Goal: Complete application form: Complete application form

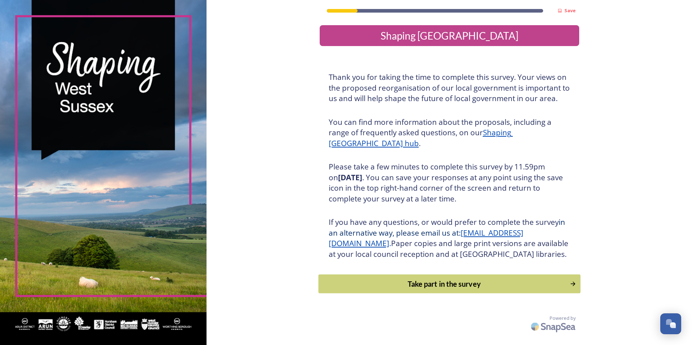
click at [474, 290] on div "Take part in the survey" at bounding box center [443, 284] width 243 height 11
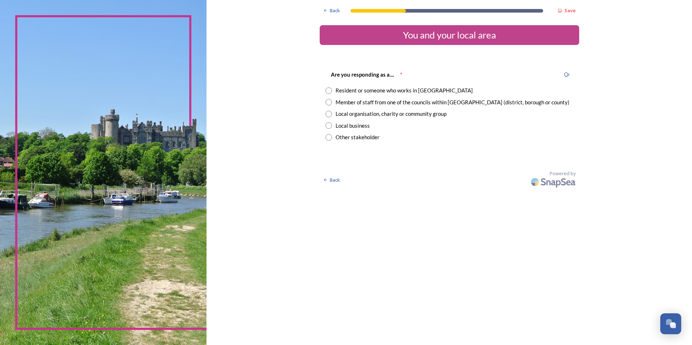
click at [397, 105] on div "Member of staff from one of the councils within West Sussex (district, borough …" at bounding box center [452, 102] width 234 height 8
radio input "true"
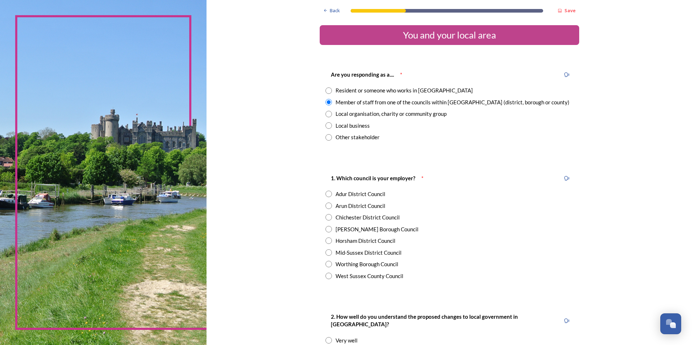
click at [357, 243] on div "Horsham District Council" at bounding box center [365, 241] width 60 height 8
radio input "true"
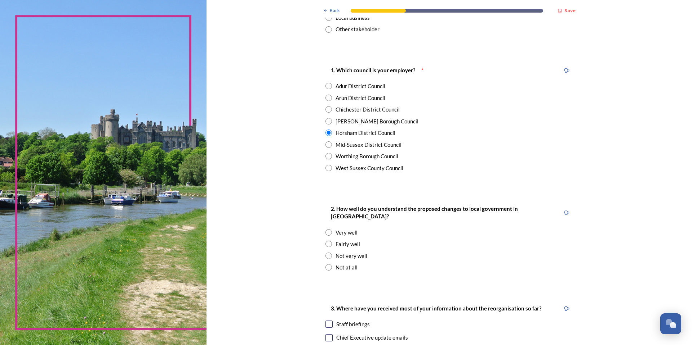
scroll to position [144, 0]
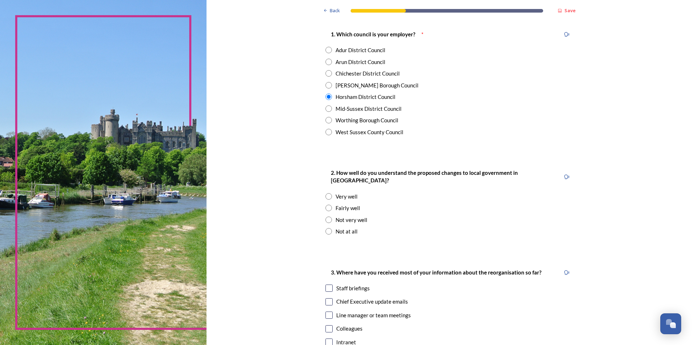
click at [348, 204] on div "Fairly well" at bounding box center [347, 208] width 24 height 8
radio input "true"
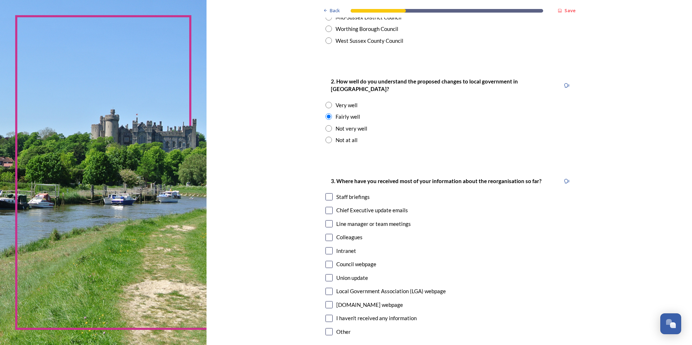
scroll to position [252, 0]
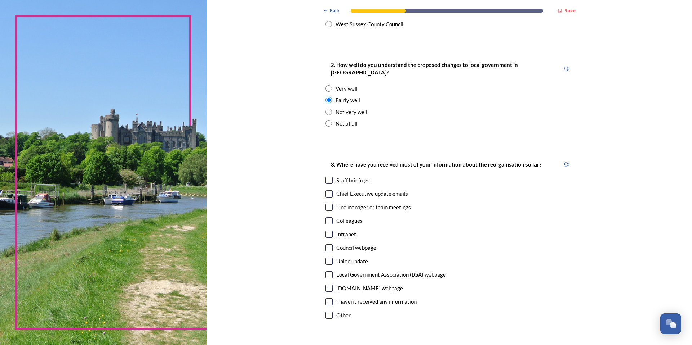
click at [350, 176] on div "Staff briefings" at bounding box center [352, 180] width 33 height 8
checkbox input "true"
click at [332, 244] on div "Council webpage" at bounding box center [449, 248] width 248 height 8
click at [356, 244] on div "Council webpage" at bounding box center [356, 248] width 40 height 8
checkbox input "false"
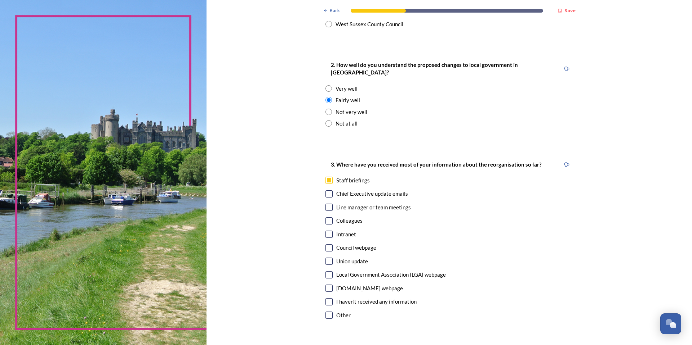
click at [325, 191] on input "checkbox" at bounding box center [328, 194] width 7 height 7
checkbox input "true"
click at [348, 244] on div "Council webpage" at bounding box center [356, 248] width 40 height 8
checkbox input "true"
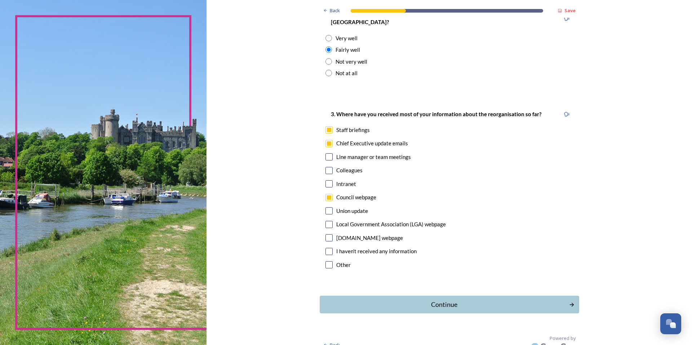
scroll to position [305, 0]
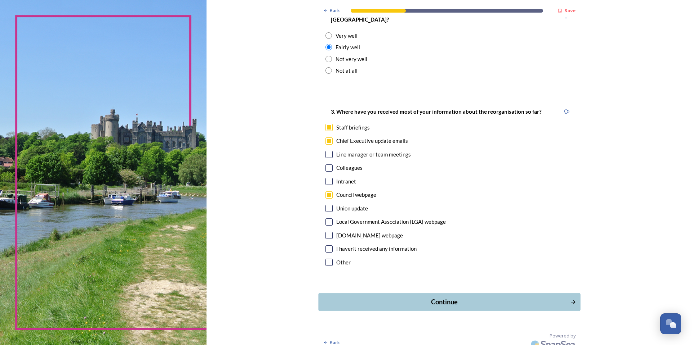
click at [515, 298] on div "Continue" at bounding box center [444, 303] width 244 height 10
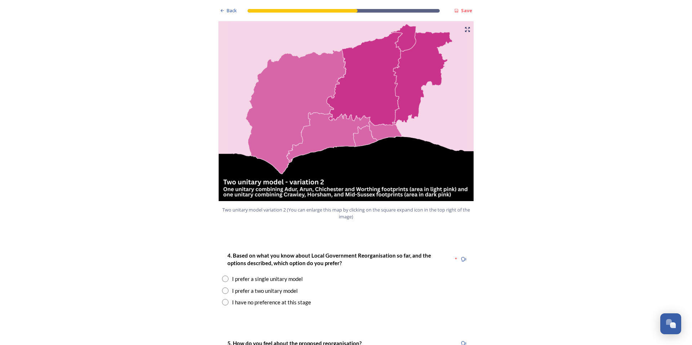
scroll to position [792, 0]
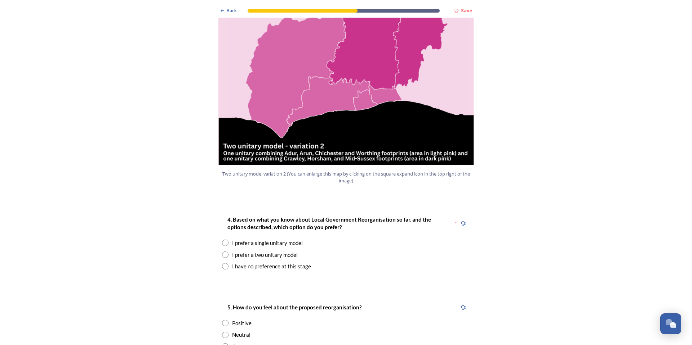
click at [263, 239] on div "I prefer a single unitary model" at bounding box center [267, 243] width 71 height 8
radio input "true"
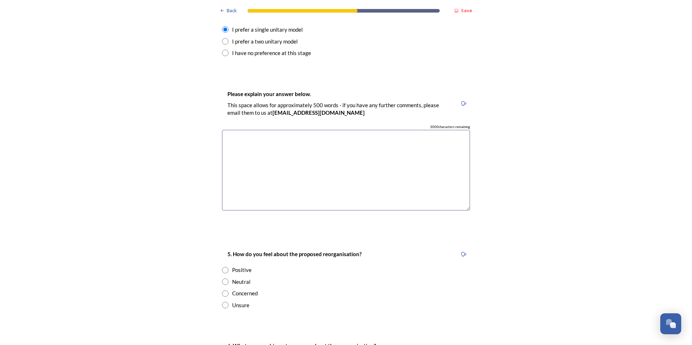
scroll to position [1009, 0]
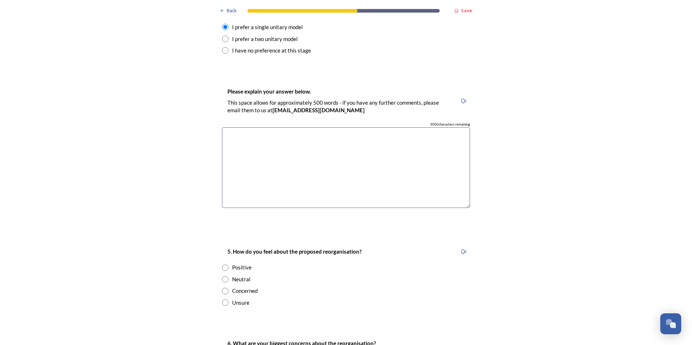
click at [241, 287] on div "Concerned" at bounding box center [245, 291] width 26 height 8
radio input "true"
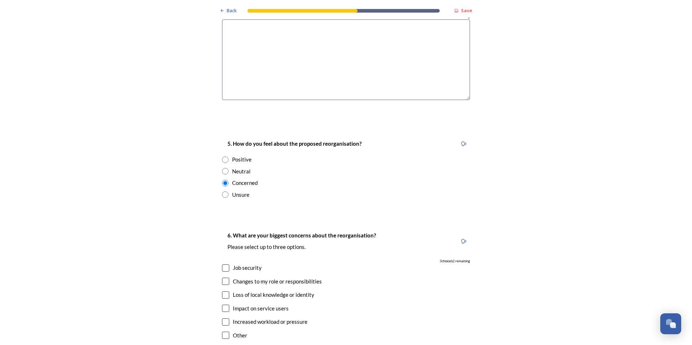
scroll to position [1153, 0]
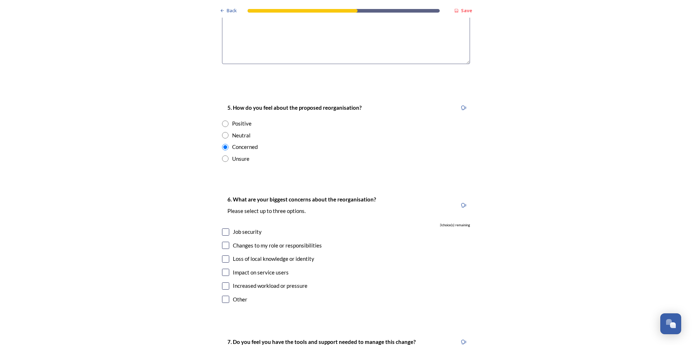
click at [242, 228] on div "Job security" at bounding box center [247, 232] width 29 height 8
checkbox input "true"
click at [244, 242] on div "Changes to my role or responsibilities" at bounding box center [277, 246] width 89 height 8
checkbox input "true"
click at [243, 255] on div "Loss of local knowledge or identity" at bounding box center [273, 259] width 81 height 8
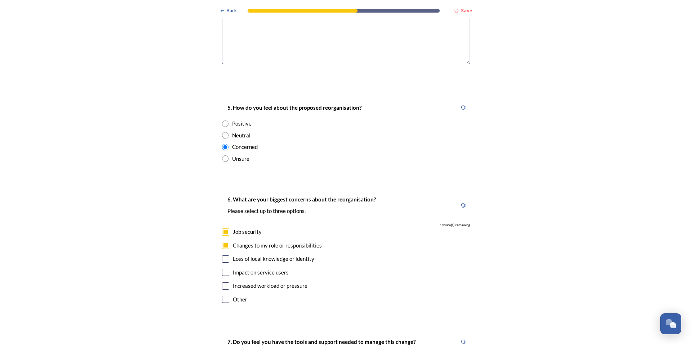
checkbox input "true"
click at [266, 269] on div "Impact on service users" at bounding box center [261, 273] width 56 height 8
click at [233, 269] on div "Impact on service users" at bounding box center [261, 273] width 56 height 8
click at [223, 269] on input "checkbox" at bounding box center [225, 272] width 7 height 7
checkbox input "false"
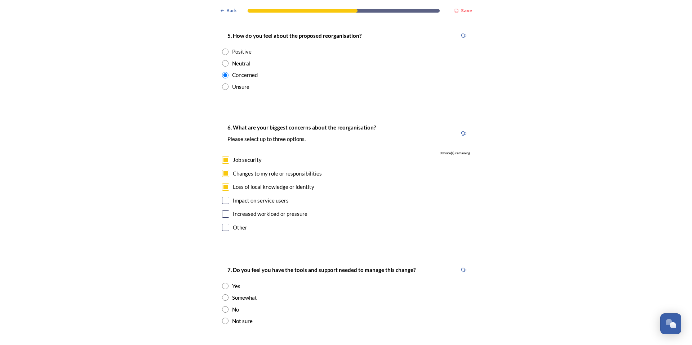
scroll to position [1261, 0]
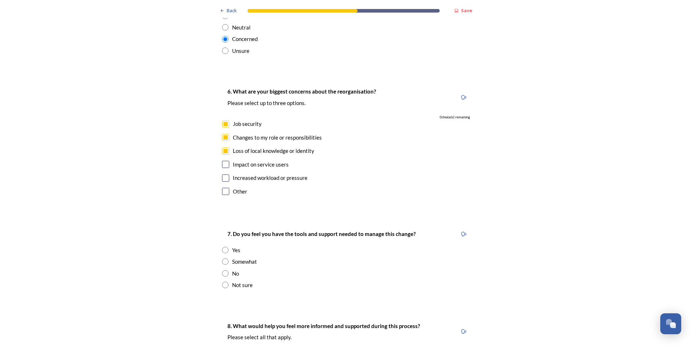
click at [240, 258] on div "Somewhat" at bounding box center [244, 262] width 25 height 8
radio input "true"
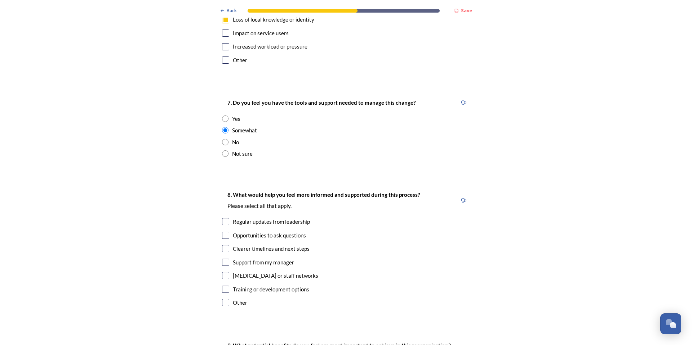
scroll to position [1405, 0]
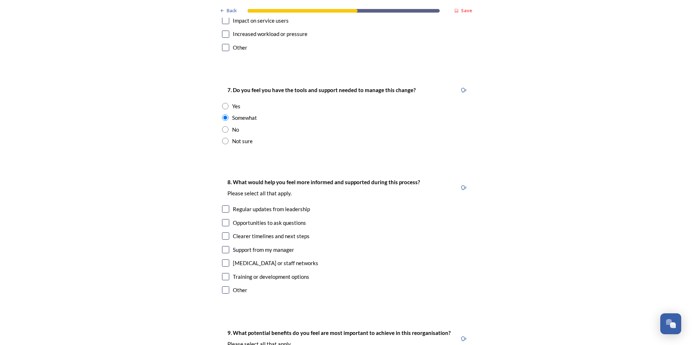
click at [283, 205] on div "Regular updates from leadership" at bounding box center [271, 209] width 77 height 8
checkbox input "true"
click at [241, 232] on div "Clearer timelines and next steps" at bounding box center [271, 236] width 77 height 8
checkbox input "true"
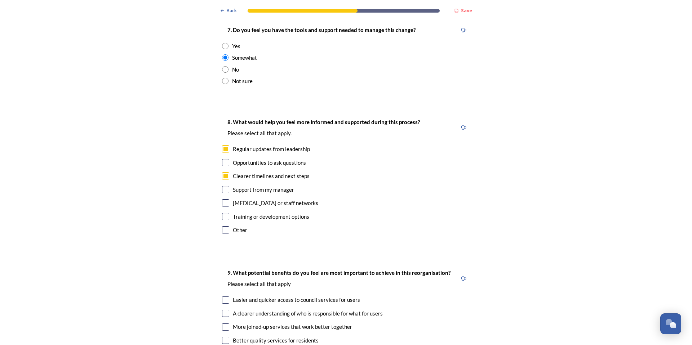
scroll to position [1477, 0]
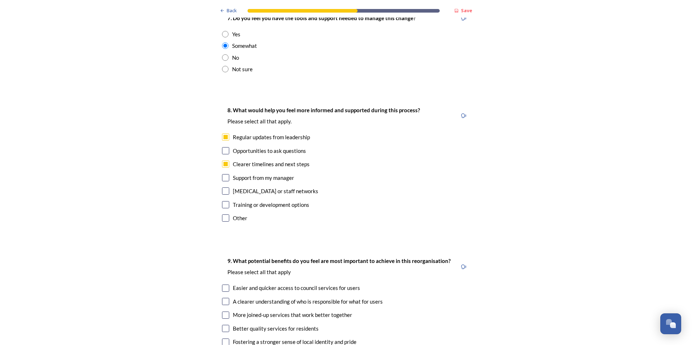
click at [233, 147] on div "Opportunities to ask questions" at bounding box center [269, 151] width 73 height 8
checkbox input "true"
click at [238, 174] on div "Support from my manager" at bounding box center [263, 178] width 61 height 8
click at [239, 174] on div "Support from my manager" at bounding box center [263, 178] width 61 height 8
checkbox input "false"
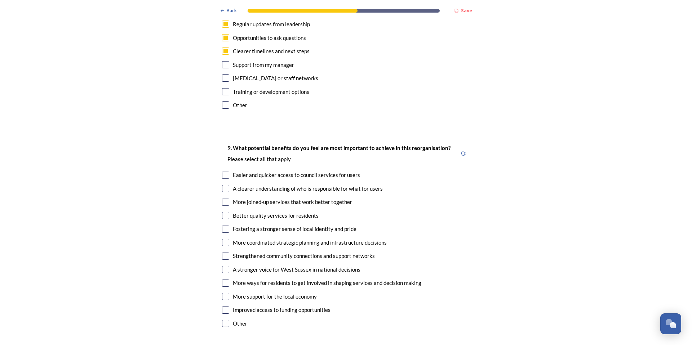
scroll to position [1621, 0]
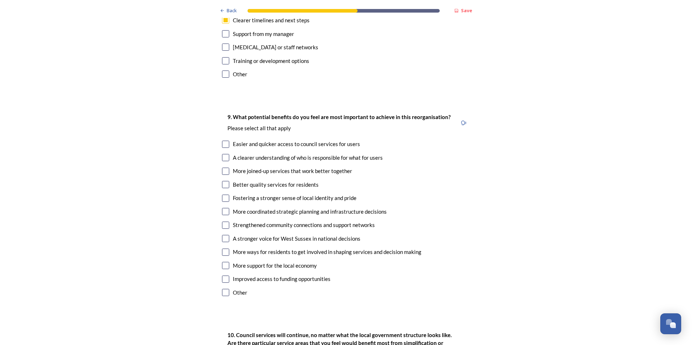
click at [326, 167] on div "More joined-up services that work better together" at bounding box center [292, 171] width 119 height 8
checkbox input "true"
click at [250, 140] on div "Easier and quicker access to council services for users" at bounding box center [296, 144] width 127 height 8
checkbox input "true"
click at [280, 181] on div "Better quality services for residents" at bounding box center [276, 185] width 86 height 8
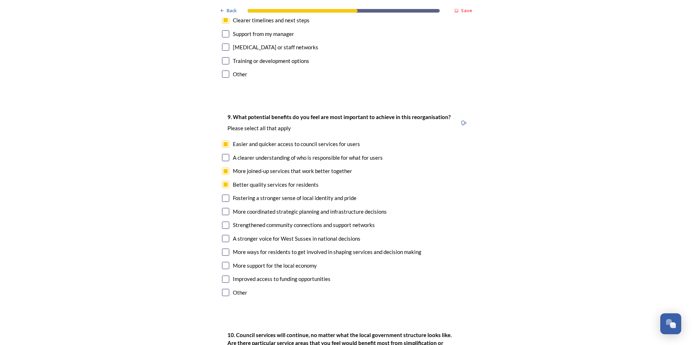
checkbox input "true"
click at [255, 221] on div "Strengthened community connections and support networks" at bounding box center [304, 225] width 142 height 8
checkbox input "true"
click at [223, 276] on input "checkbox" at bounding box center [225, 279] width 7 height 7
checkbox input "true"
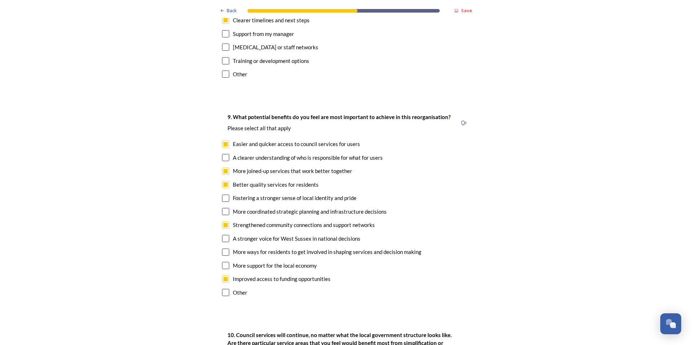
click at [237, 262] on div "More support for the local economy" at bounding box center [275, 266] width 84 height 8
checkbox input "true"
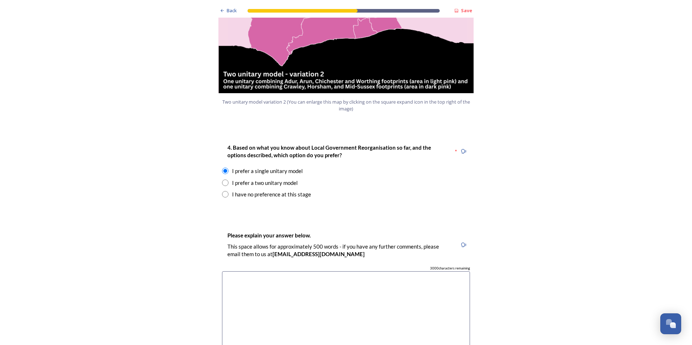
scroll to position [932, 0]
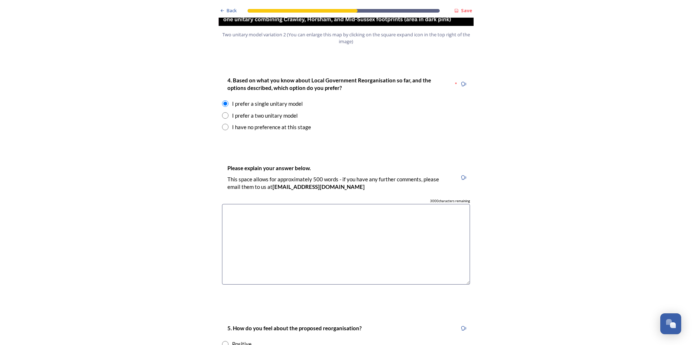
click at [261, 204] on textarea at bounding box center [346, 244] width 248 height 81
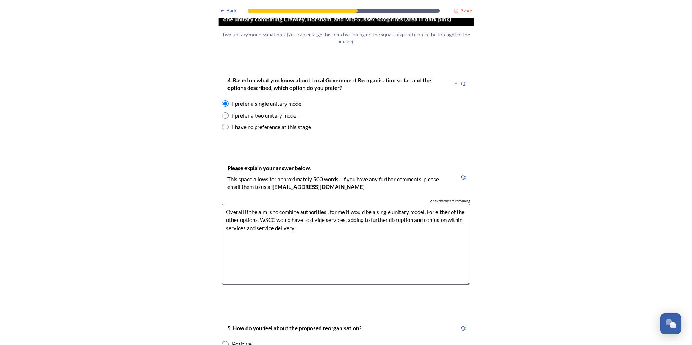
click at [301, 205] on textarea "Overall if the aim is to combine authorities , for me it would be a single unit…" at bounding box center [346, 244] width 248 height 81
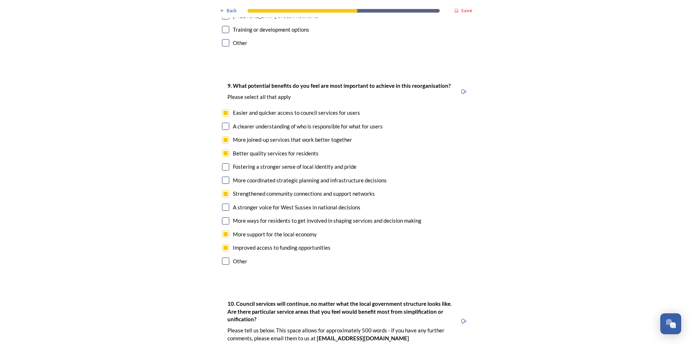
scroll to position [1796, 0]
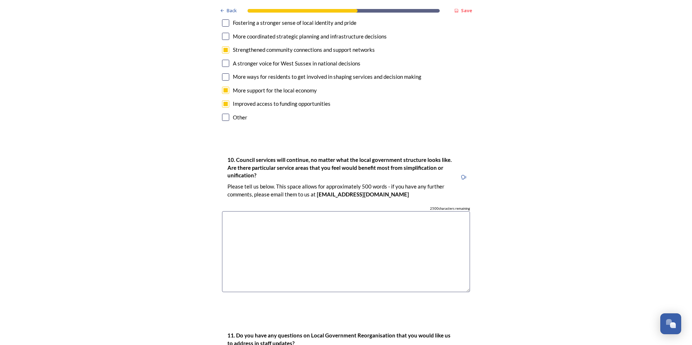
type textarea "Overall if the aim is to combine authorities , for me it would be a single unit…"
click at [326, 222] on textarea at bounding box center [346, 251] width 248 height 81
type textarea "I"
type textarea "D"
click at [300, 213] on textarea "Services such as planning, as this would allow for a wider local plan and for d…" at bounding box center [346, 251] width 248 height 81
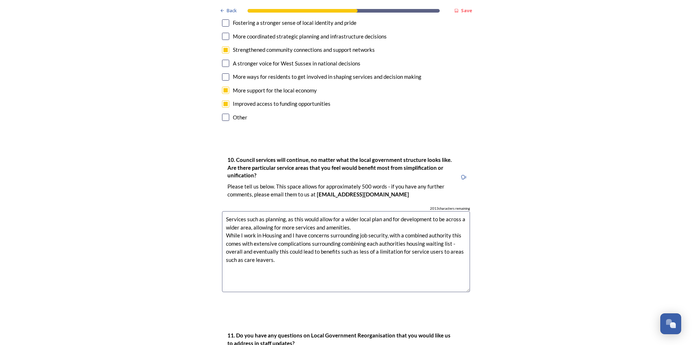
click at [314, 243] on textarea "Services such as planning, as this would allow for a wider local plan and for d…" at bounding box center [346, 251] width 248 height 81
click at [388, 213] on textarea "Services such as planning, as this would allow for a wider local plan and for d…" at bounding box center [346, 251] width 248 height 81
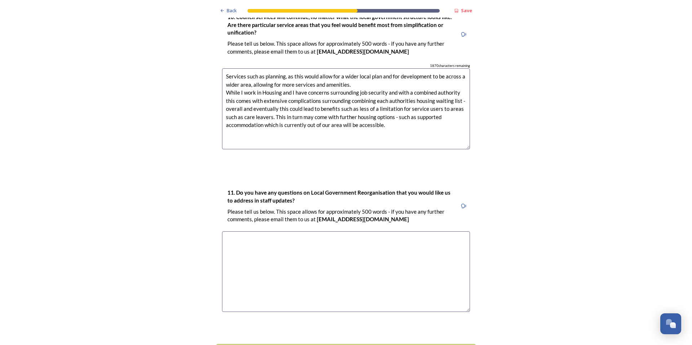
scroll to position [1940, 0]
type textarea "Services such as planning, as this would allow for a wider local plan and for d…"
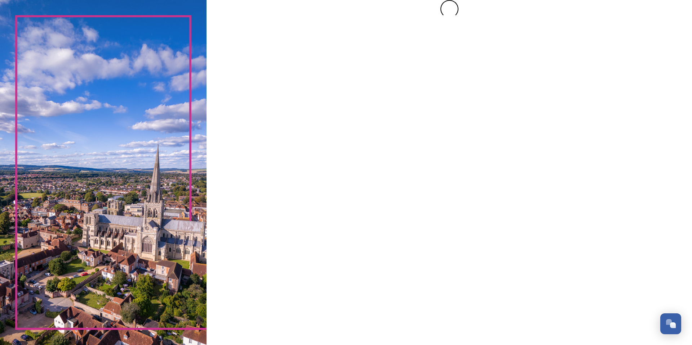
scroll to position [0, 0]
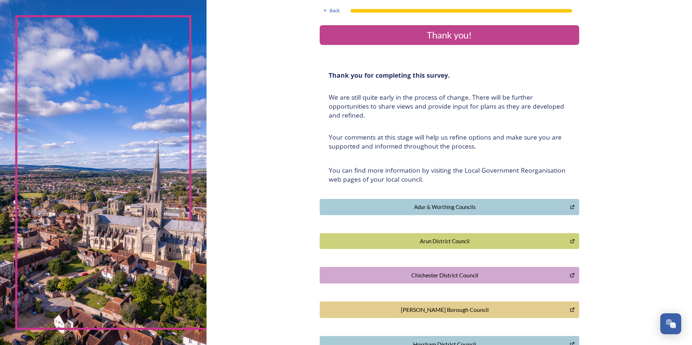
click at [457, 206] on div "Adur & Worthing Councils" at bounding box center [444, 207] width 243 height 8
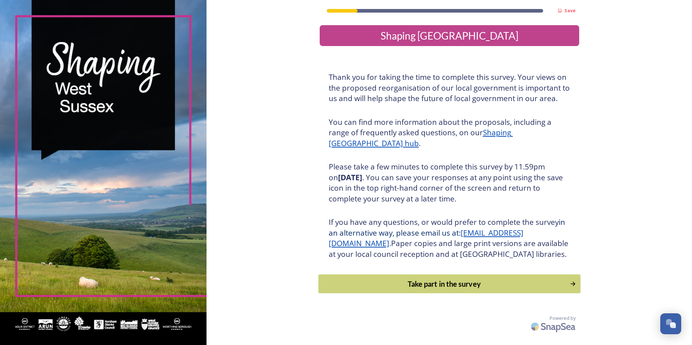
click at [426, 290] on div "Take part in the survey" at bounding box center [443, 284] width 243 height 11
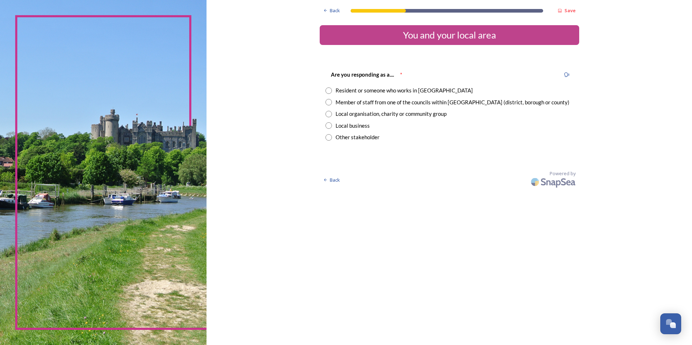
click at [387, 91] on div "Resident or someone who works in West Sussex" at bounding box center [403, 90] width 137 height 8
radio input "true"
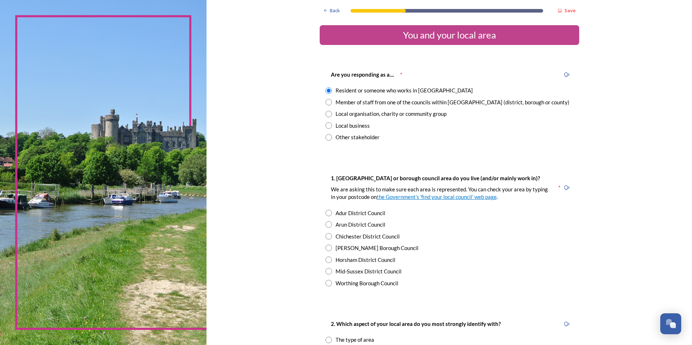
click at [354, 260] on div "Horsham District Council" at bounding box center [365, 260] width 60 height 8
radio input "true"
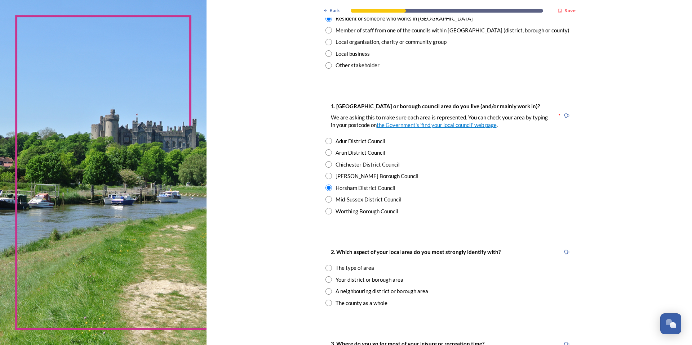
scroll to position [108, 0]
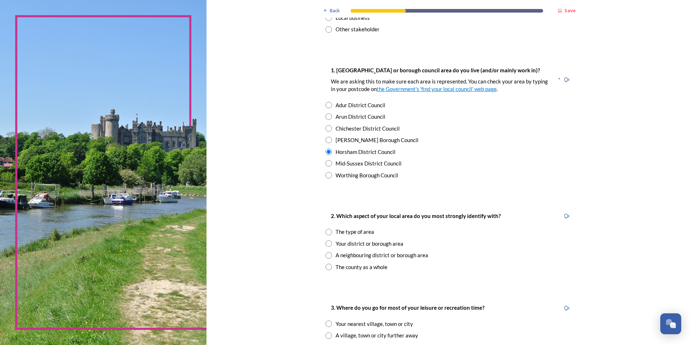
click at [377, 247] on div "Your district or borough area" at bounding box center [369, 244] width 68 height 8
radio input "true"
click at [347, 231] on div "The type of area" at bounding box center [354, 232] width 39 height 8
click at [349, 244] on div "Your district or borough area" at bounding box center [369, 244] width 68 height 8
radio input "false"
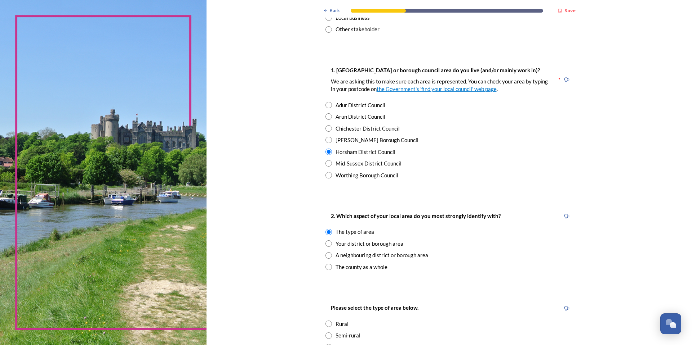
radio input "true"
click at [358, 234] on div "The type of area" at bounding box center [354, 232] width 39 height 8
click at [363, 244] on div "Your district or borough area" at bounding box center [369, 244] width 68 height 8
radio input "false"
radio input "true"
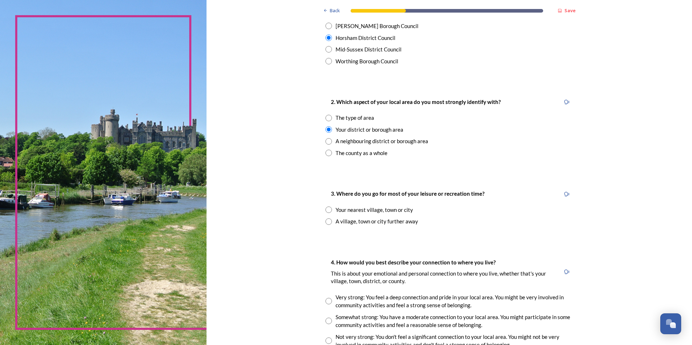
scroll to position [252, 0]
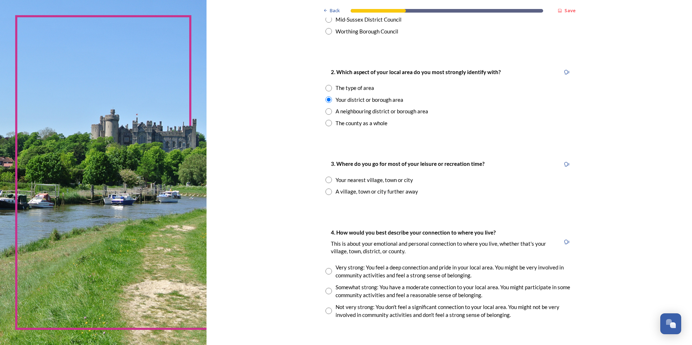
click at [397, 181] on div "Your nearest village, town or city" at bounding box center [373, 180] width 77 height 8
radio input "true"
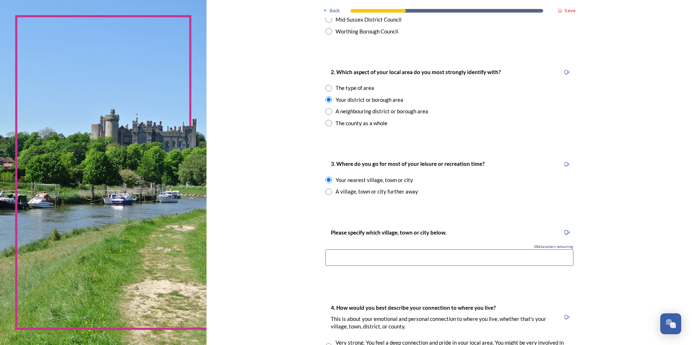
click at [383, 264] on input at bounding box center [449, 258] width 248 height 17
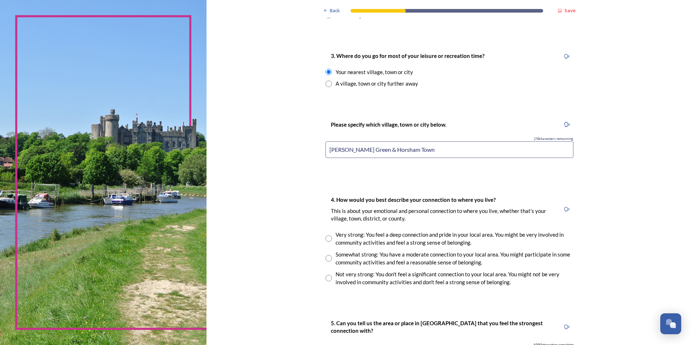
scroll to position [396, 0]
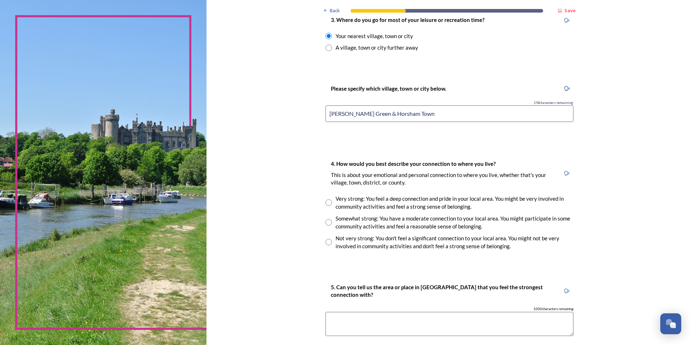
type input "Partridge Green & Horsham Town"
click at [420, 209] on div "Very strong: You feel a deep connection and pride in your local area. You might…" at bounding box center [454, 203] width 238 height 16
radio input "true"
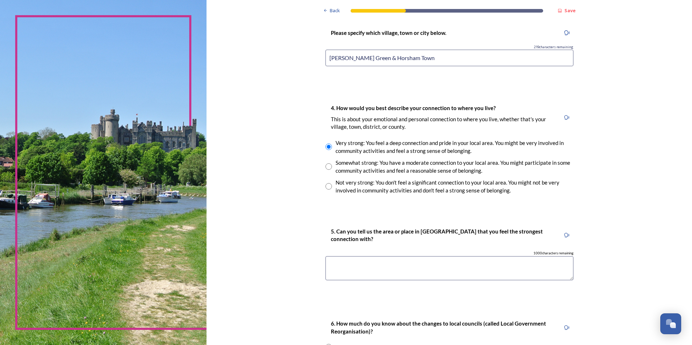
scroll to position [468, 0]
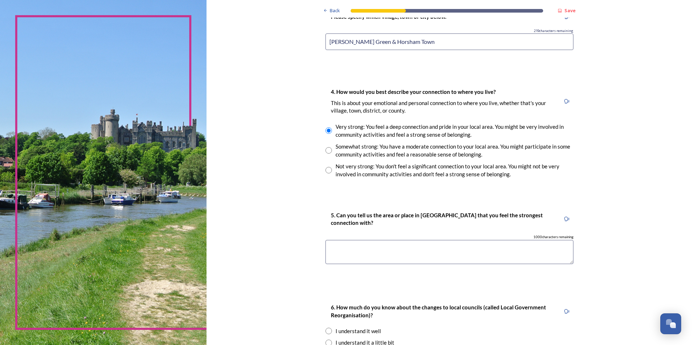
click at [507, 252] on textarea at bounding box center [449, 252] width 248 height 24
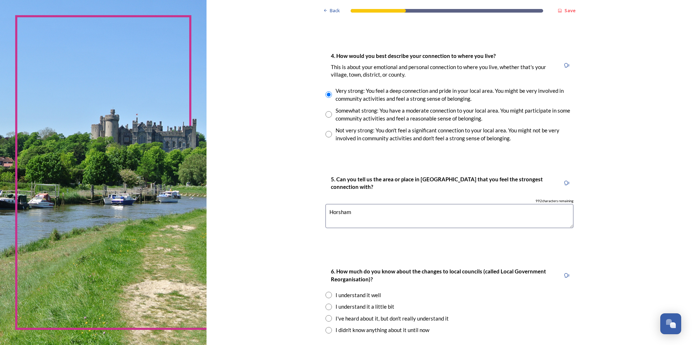
scroll to position [540, 0]
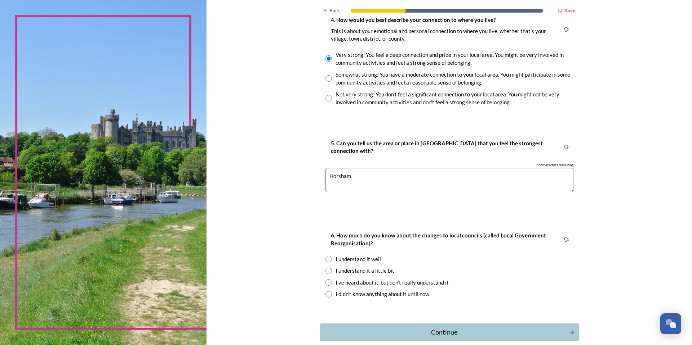
type textarea "Horsham"
click at [378, 271] on div "I understand it a little bit" at bounding box center [364, 271] width 59 height 8
radio input "true"
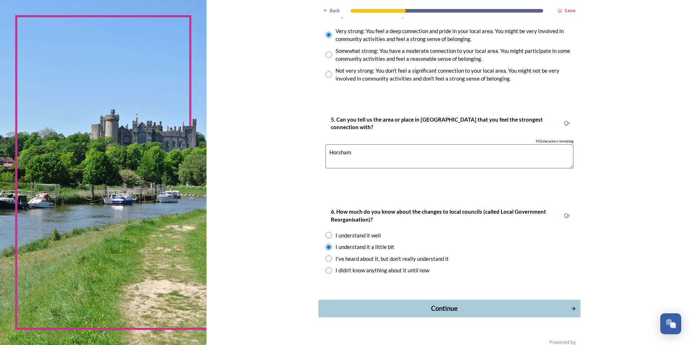
scroll to position [576, 0]
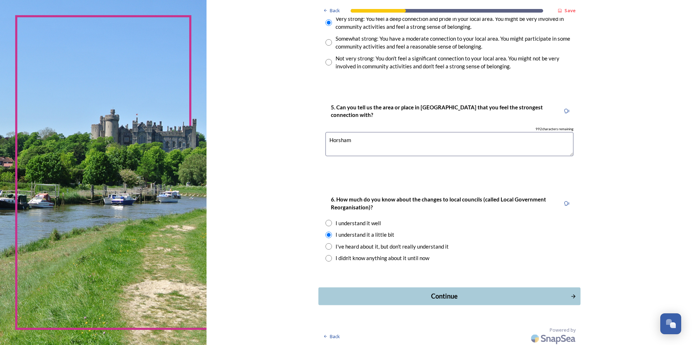
click at [451, 297] on div "Continue" at bounding box center [444, 297] width 244 height 10
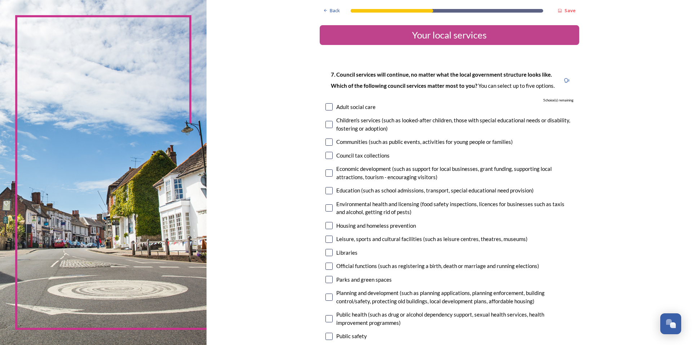
scroll to position [36, 0]
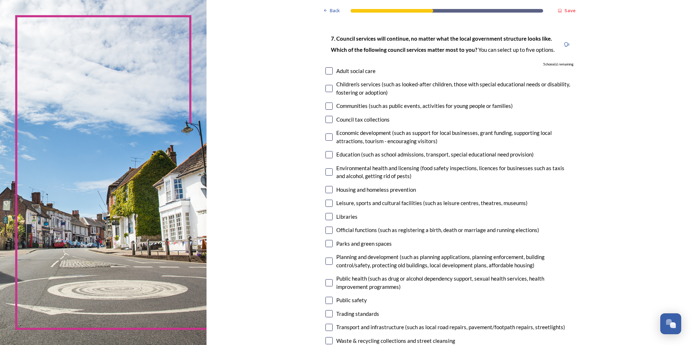
click at [382, 192] on div "Housing and homeless prevention" at bounding box center [376, 190] width 80 height 8
checkbox input "true"
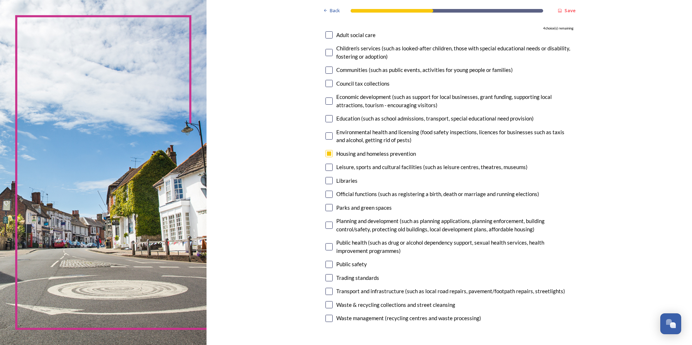
click at [363, 288] on div "Transport and infrastructure (such as local road repairs, pavement/footpath rep…" at bounding box center [450, 291] width 229 height 8
checkbox input "true"
click at [355, 305] on div "Waste & recycling collections and street cleansing" at bounding box center [395, 305] width 119 height 8
checkbox input "true"
click at [342, 70] on div "Communities (such as public events, activities for young people or families)" at bounding box center [424, 70] width 176 height 8
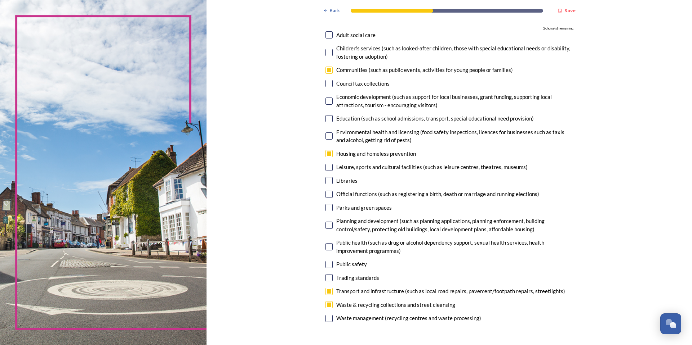
checkbox input "true"
click at [329, 207] on input "checkbox" at bounding box center [328, 207] width 7 height 7
checkbox input "true"
click at [336, 225] on div "Planning and development (such as planning applications, planning enforcement, …" at bounding box center [454, 225] width 237 height 16
click at [325, 227] on input "checkbox" at bounding box center [328, 225] width 7 height 7
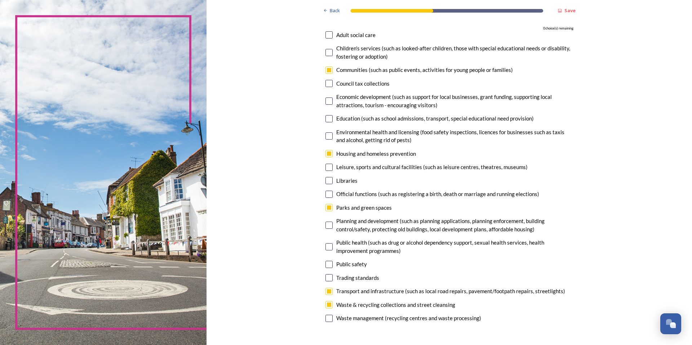
checkbox input "false"
click at [362, 155] on div "Housing and homeless prevention" at bounding box center [376, 154] width 80 height 8
checkbox input "false"
click at [326, 226] on input "checkbox" at bounding box center [328, 225] width 7 height 7
checkbox input "true"
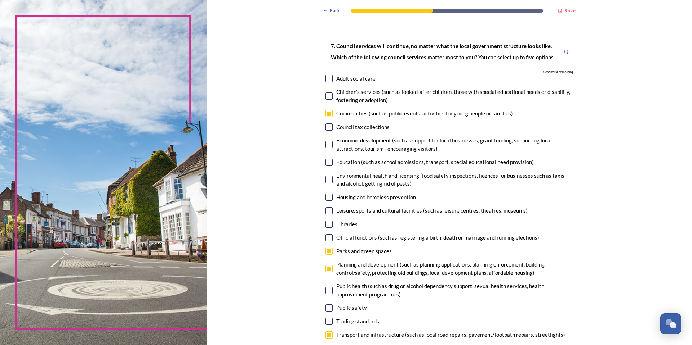
scroll to position [0, 0]
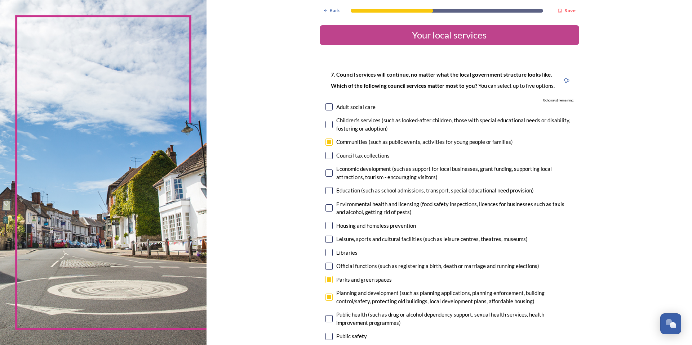
click at [367, 146] on div "Communities (such as public events, activities for young people or families)" at bounding box center [424, 142] width 176 height 8
checkbox input "false"
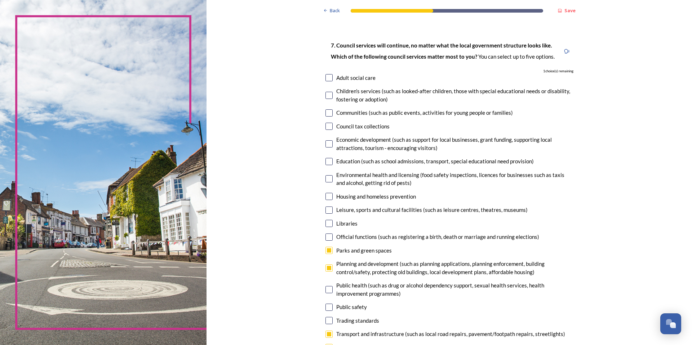
scroll to position [72, 0]
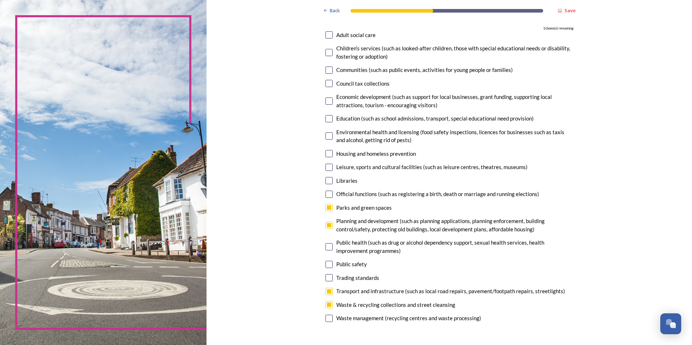
click at [327, 156] on input "checkbox" at bounding box center [328, 153] width 7 height 7
checkbox input "true"
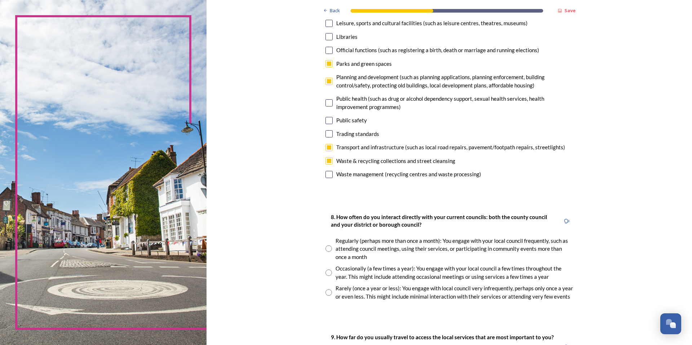
scroll to position [252, 0]
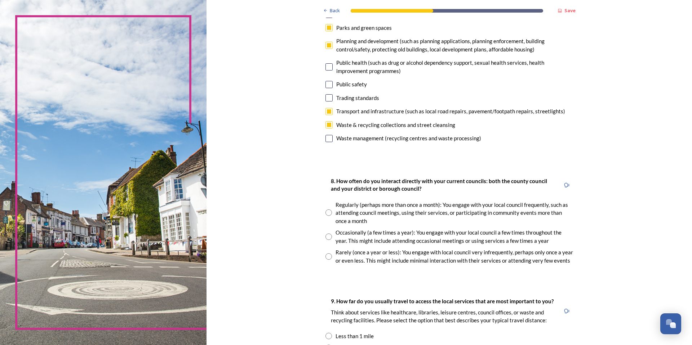
click at [357, 235] on div "Occasionally (a few times a year): You engage with your local council a few tim…" at bounding box center [454, 237] width 238 height 16
radio input "true"
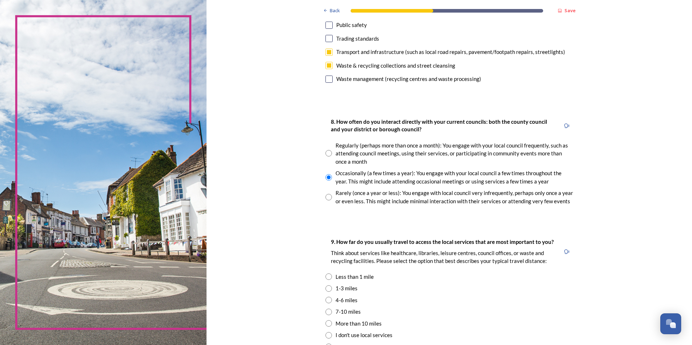
scroll to position [324, 0]
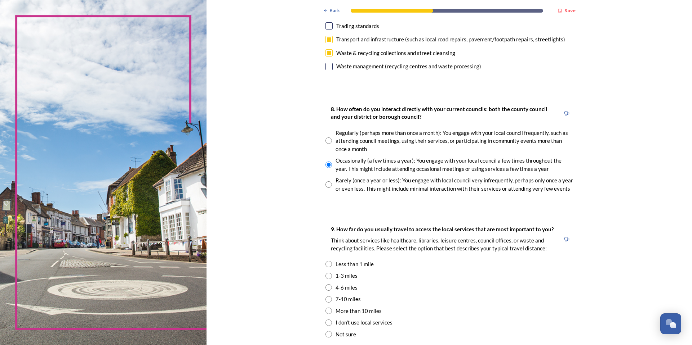
click at [335, 301] on div "7-10 miles" at bounding box center [347, 299] width 25 height 8
radio input "true"
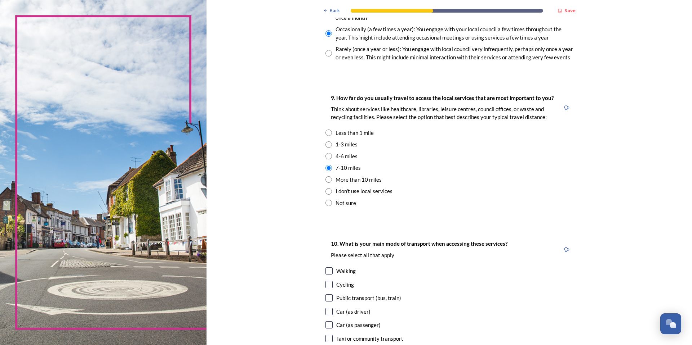
scroll to position [468, 0]
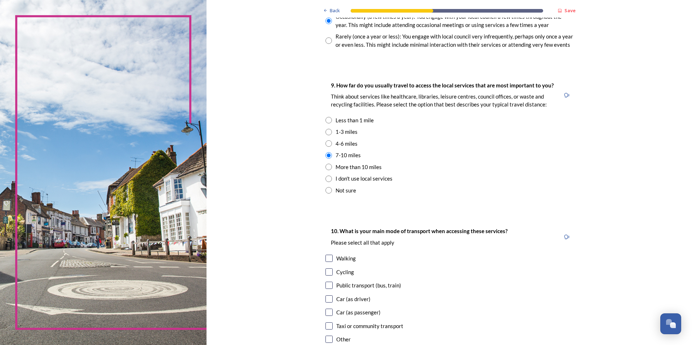
click at [355, 300] on div "Car (as driver)" at bounding box center [353, 299] width 34 height 8
checkbox input "true"
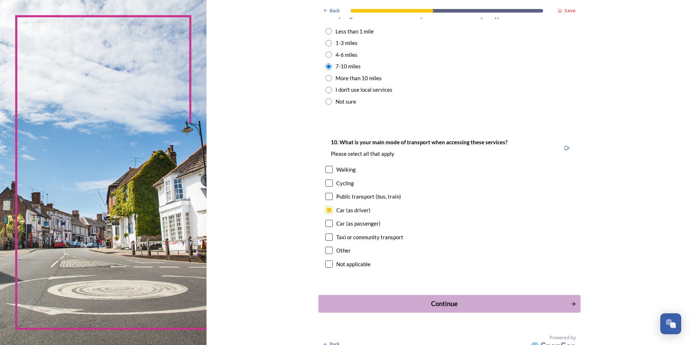
scroll to position [567, 0]
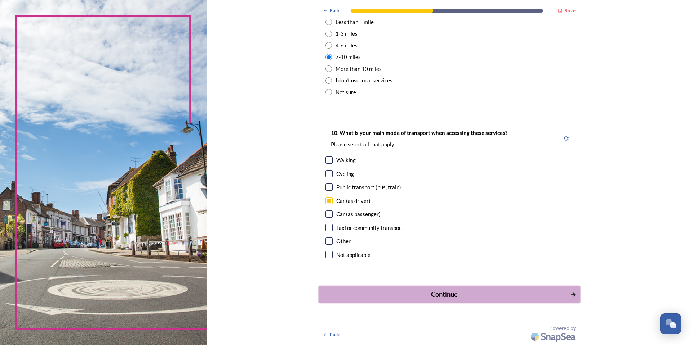
click at [428, 293] on div "Continue" at bounding box center [444, 295] width 244 height 10
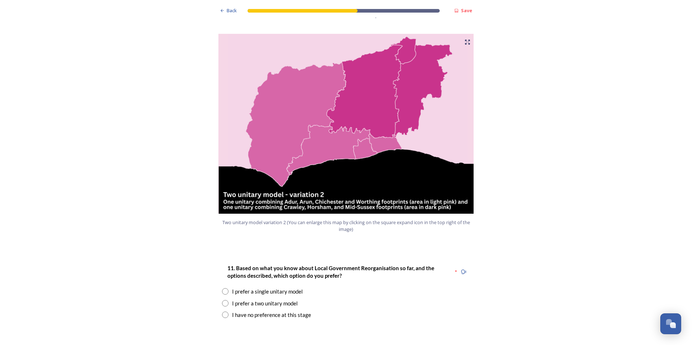
scroll to position [756, 0]
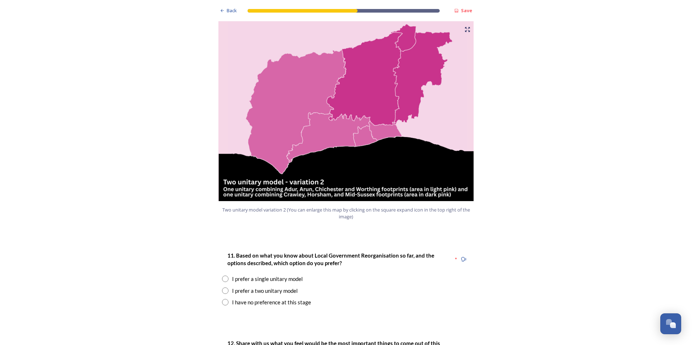
click at [237, 275] on div "I prefer a single unitary model" at bounding box center [267, 279] width 71 height 8
click at [272, 287] on div "I prefer a two unitary model" at bounding box center [265, 291] width 66 height 8
radio input "false"
radio input "true"
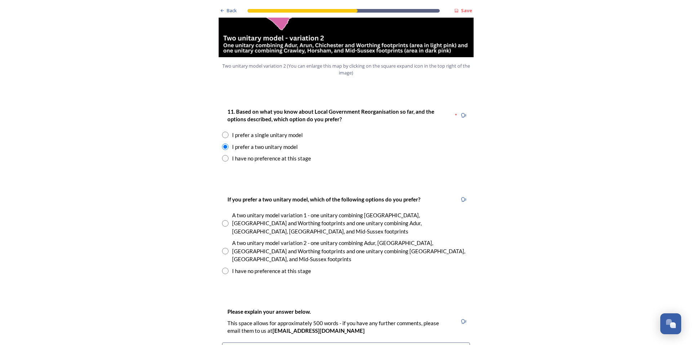
scroll to position [828, 0]
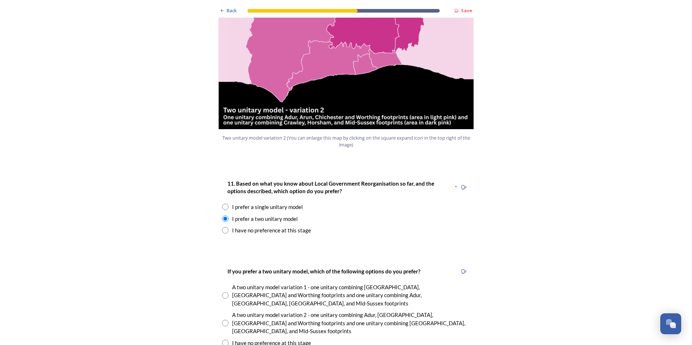
click at [269, 203] on div "I prefer a single unitary model" at bounding box center [267, 207] width 71 height 8
radio input "true"
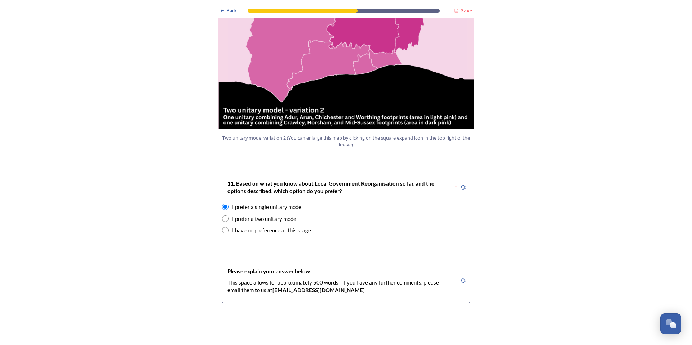
click at [282, 309] on textarea at bounding box center [346, 342] width 248 height 81
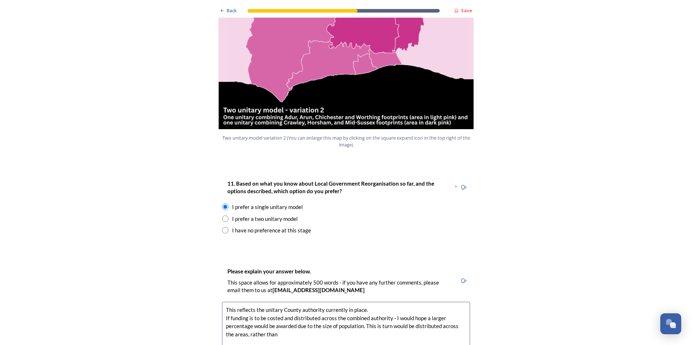
click at [274, 315] on textarea "This reflects the unitary County authority currently in place. If funding is to…" at bounding box center [346, 342] width 248 height 81
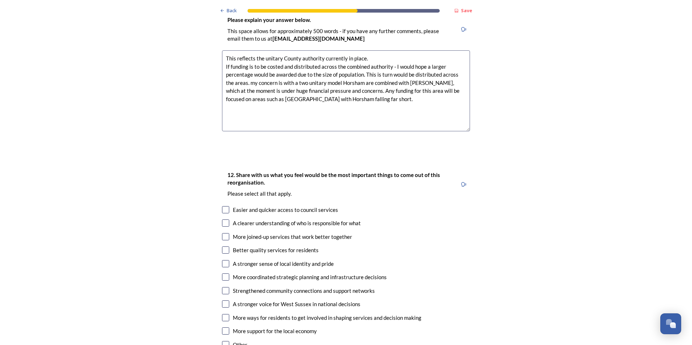
scroll to position [1081, 0]
type textarea "This reflects the unitary County authority currently in place. If funding is to…"
click at [327, 219] on div "A clearer understanding of who is responsible for what" at bounding box center [297, 223] width 128 height 8
checkbox input "true"
click at [311, 233] on div "More joined-up services that work better together" at bounding box center [292, 237] width 119 height 8
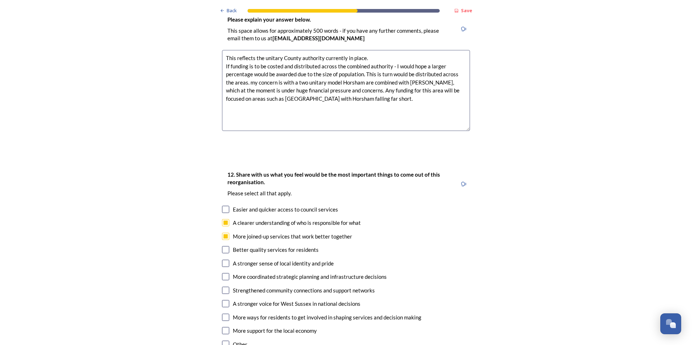
checkbox input "true"
click at [306, 246] on div "Better quality services for residents" at bounding box center [276, 250] width 86 height 8
checkbox input "true"
click at [234, 260] on div "A stronger sense of local identity and pride" at bounding box center [283, 264] width 101 height 8
checkbox input "true"
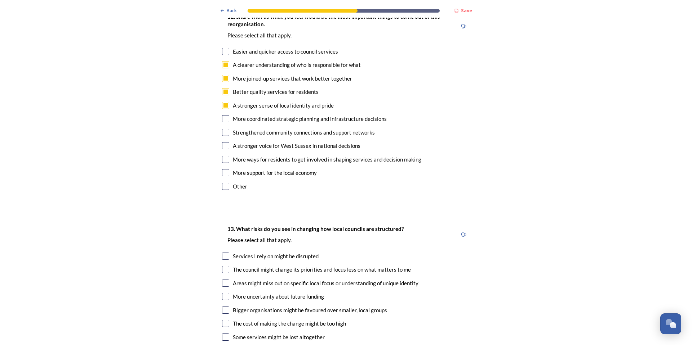
scroll to position [1261, 0]
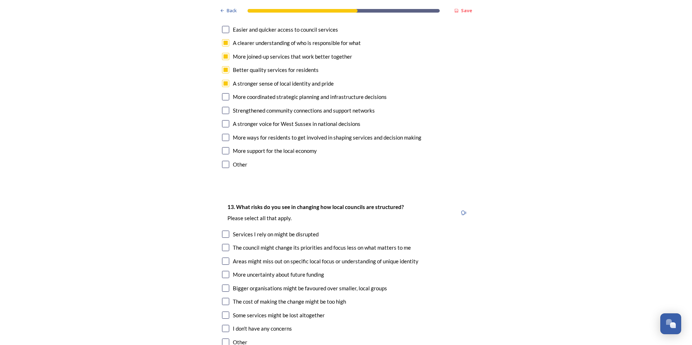
click at [308, 231] on div "Services I rely on might be disrupted" at bounding box center [276, 235] width 86 height 8
checkbox input "true"
click at [305, 244] on div "The council might change its priorities and focus less on what matters to me" at bounding box center [322, 248] width 178 height 8
checkbox input "true"
click at [286, 258] on div "Areas might miss out on specific local focus or understanding of unique identity" at bounding box center [325, 262] width 185 height 8
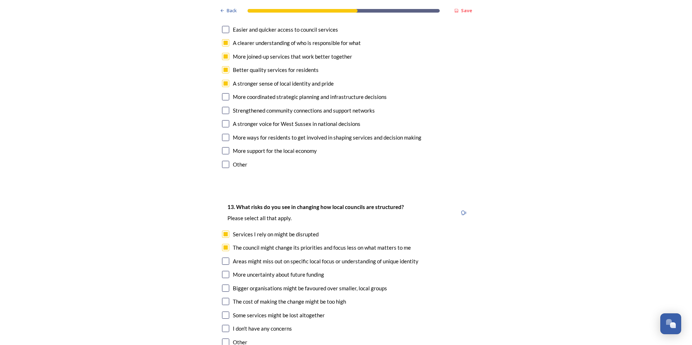
checkbox input "true"
click at [260, 244] on div "The council might change its priorities and focus less on what matters to me" at bounding box center [322, 248] width 178 height 8
checkbox input "false"
click at [257, 298] on div "The cost of making the change might be too high" at bounding box center [289, 302] width 113 height 8
checkbox input "true"
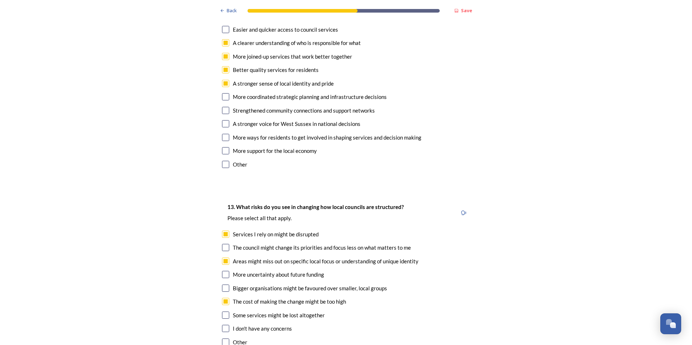
click at [242, 312] on div "Some services might be lost altogether" at bounding box center [279, 316] width 92 height 8
checkbox input "true"
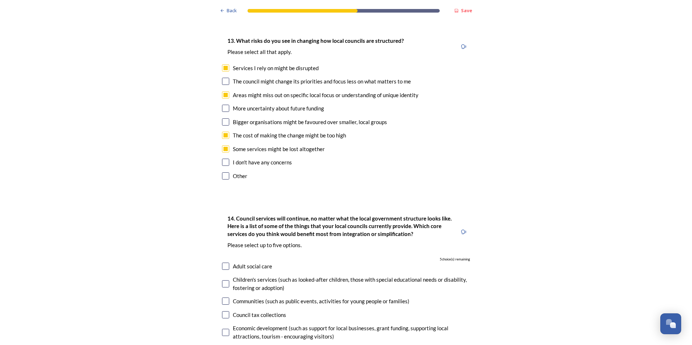
scroll to position [1441, 0]
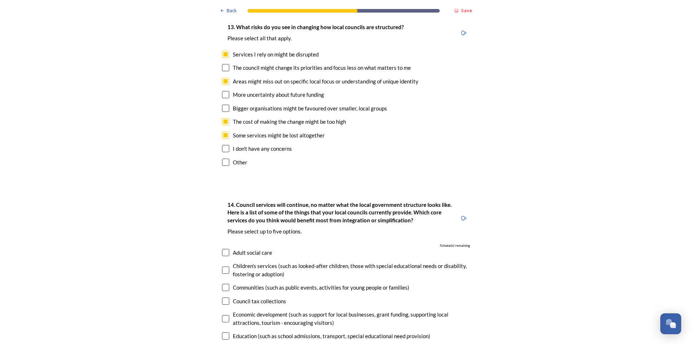
click at [224, 147] on div "13. What risks do you see in changing how local councils are structured? ﻿Pleas…" at bounding box center [345, 95] width 259 height 160
click at [226, 159] on input "checkbox" at bounding box center [225, 162] width 7 height 7
checkbox input "true"
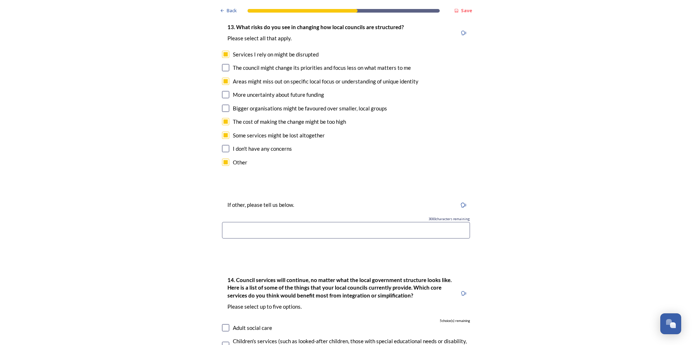
click at [249, 222] on input at bounding box center [346, 230] width 248 height 17
type input "M"
click at [238, 158] on div "Other" at bounding box center [240, 162] width 14 height 8
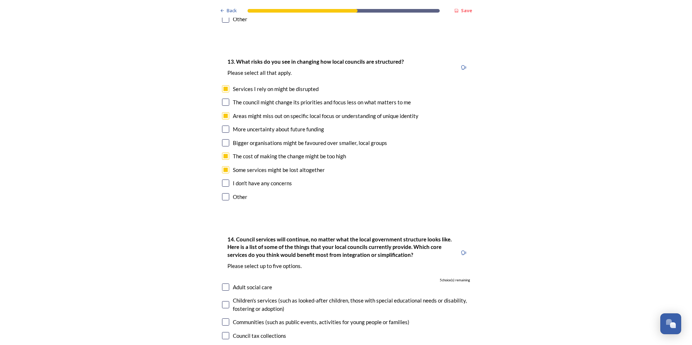
scroll to position [1369, 0]
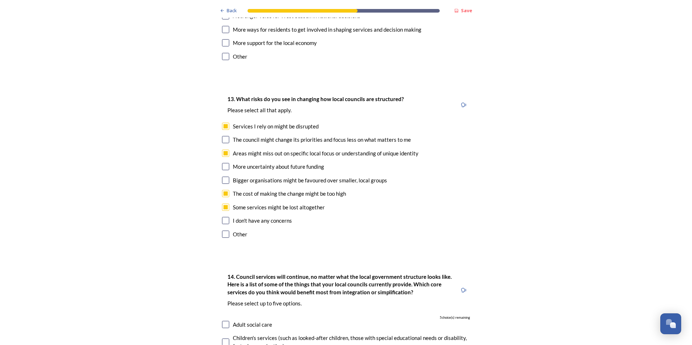
click at [229, 231] on div "Other" at bounding box center [346, 235] width 248 height 8
checkbox input "true"
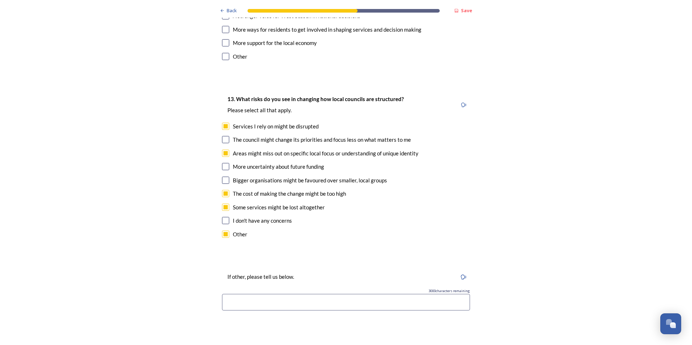
click at [233, 294] on input at bounding box center [346, 302] width 248 height 17
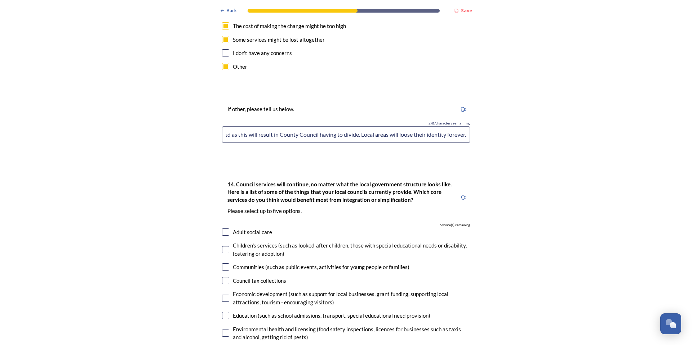
scroll to position [1549, 0]
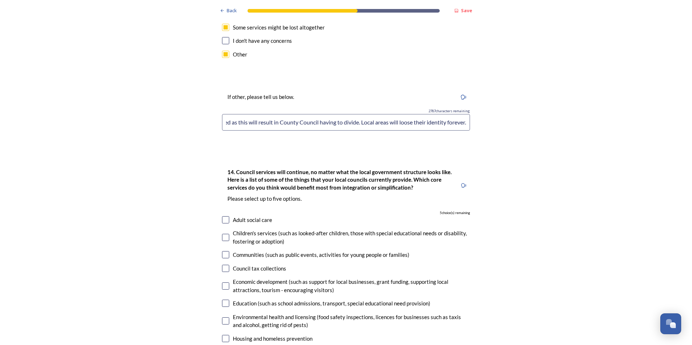
click at [441, 114] on input "My concern is this must cost the authority considerable money - especially if a…" at bounding box center [346, 122] width 248 height 17
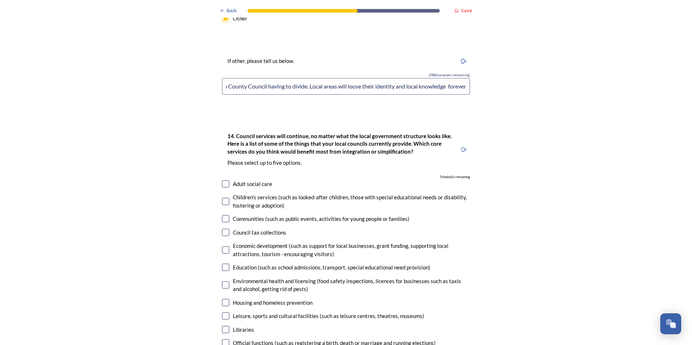
scroll to position [1657, 0]
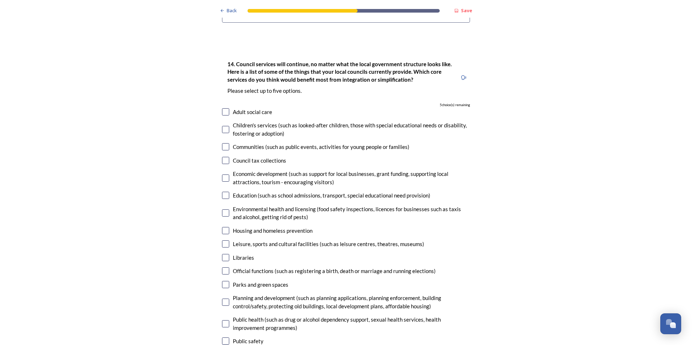
type input "My concern is this must cost the authority considerable money - especially if a…"
click at [233, 108] on div "Adult social care" at bounding box center [252, 112] width 39 height 8
checkbox input "true"
click at [236, 121] on div "Children's services (such as looked-after children, those with special educatio…" at bounding box center [351, 129] width 237 height 16
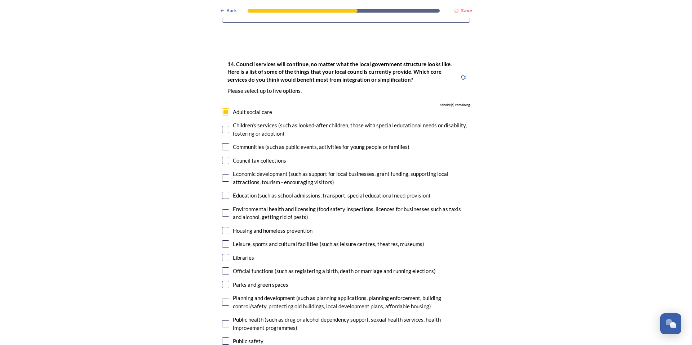
checkbox input "true"
click at [243, 180] on div "14. Council services will continue, no matter what the local government structu…" at bounding box center [345, 231] width 259 height 356
click at [243, 192] on div "Education (such as school admissions, transport, special educational need provi…" at bounding box center [331, 196] width 197 height 8
checkbox input "true"
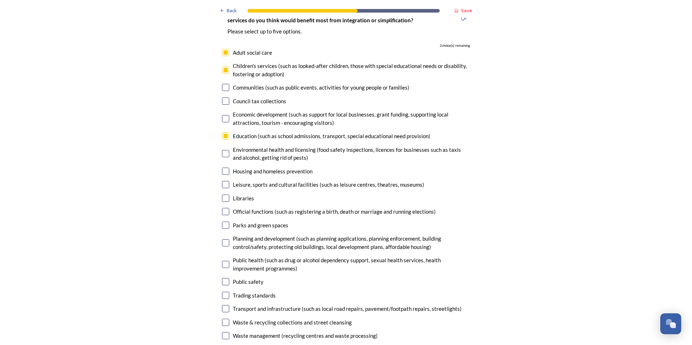
scroll to position [1729, 0]
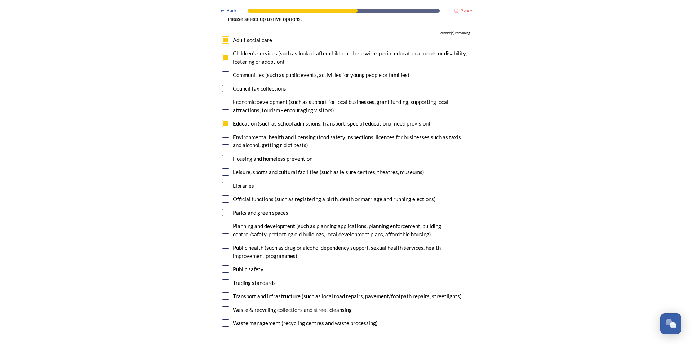
click at [269, 155] on div "Housing and homeless prevention" at bounding box center [273, 159] width 80 height 8
checkbox input "true"
click at [273, 222] on div "Planning and development (such as planning applications, planning enforcement, …" at bounding box center [351, 230] width 237 height 16
checkbox input "true"
click at [267, 244] on div "Public health (such as drug or alcohol dependency support, sexual health servic…" at bounding box center [351, 252] width 237 height 16
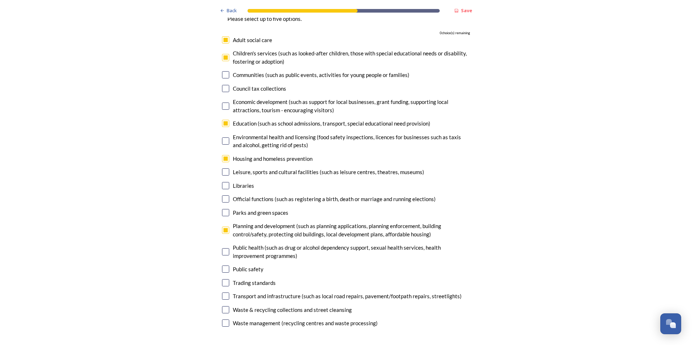
click at [223, 249] on input "checkbox" at bounding box center [225, 252] width 7 height 7
checkbox input "false"
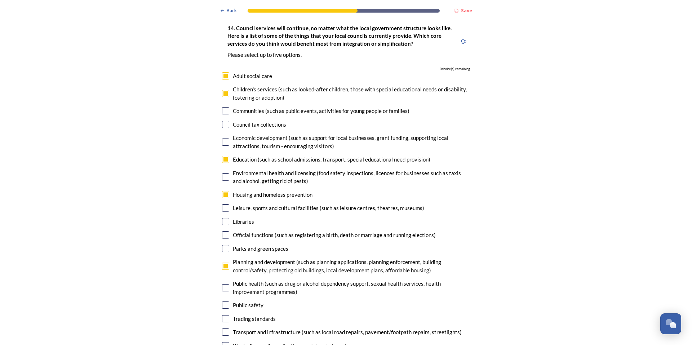
click at [253, 85] on div "Children's services (such as looked-after children, those with special educatio…" at bounding box center [351, 93] width 237 height 16
checkbox input "false"
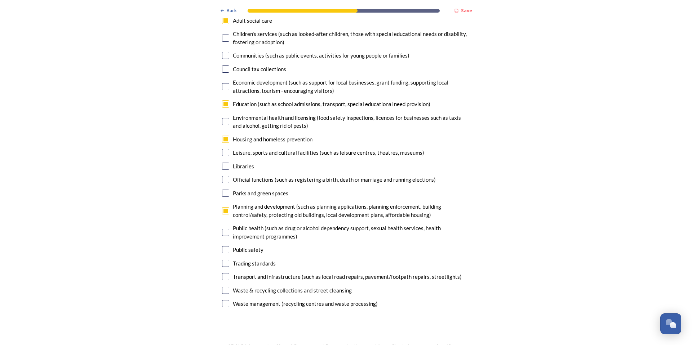
scroll to position [1765, 0]
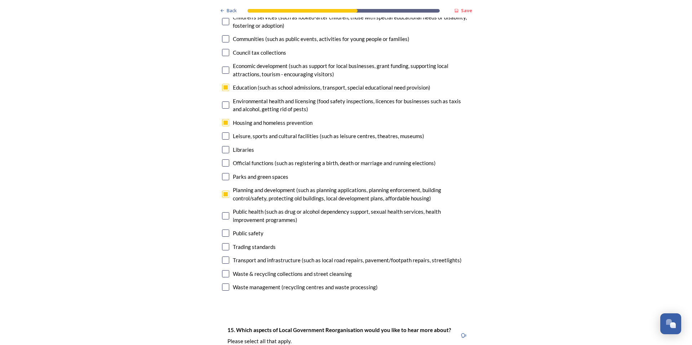
click at [223, 213] on input "checkbox" at bounding box center [225, 216] width 7 height 7
checkbox input "true"
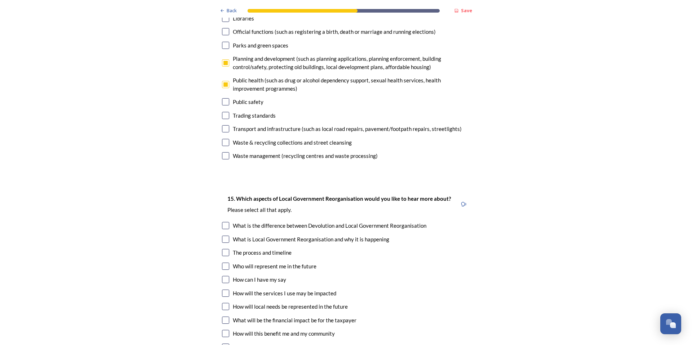
scroll to position [1909, 0]
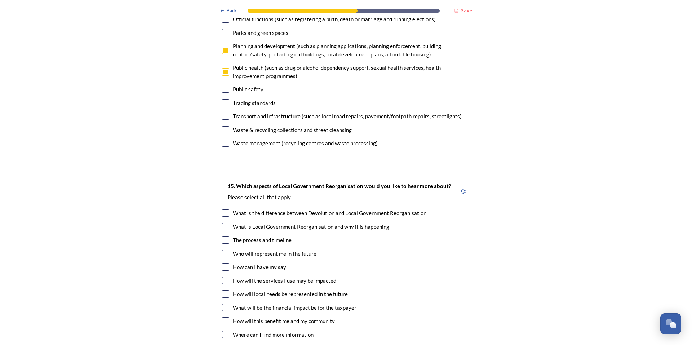
click at [222, 223] on input "checkbox" at bounding box center [225, 226] width 7 height 7
checkbox input "true"
click at [222, 237] on input "checkbox" at bounding box center [225, 240] width 7 height 7
checkbox input "true"
click at [222, 250] on input "checkbox" at bounding box center [225, 253] width 7 height 7
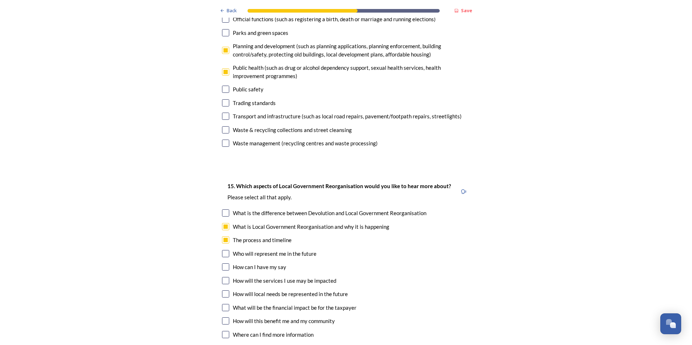
checkbox input "true"
click at [222, 277] on input "checkbox" at bounding box center [225, 280] width 7 height 7
checkbox input "true"
click at [224, 291] on input "checkbox" at bounding box center [225, 294] width 7 height 7
checkbox input "true"
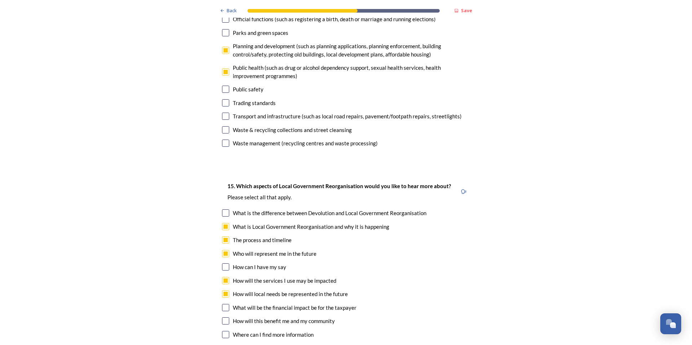
click at [224, 304] on input "checkbox" at bounding box center [225, 307] width 7 height 7
checkbox input "true"
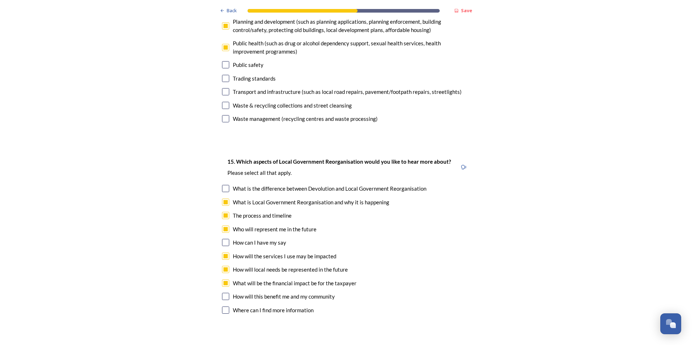
scroll to position [1945, 0]
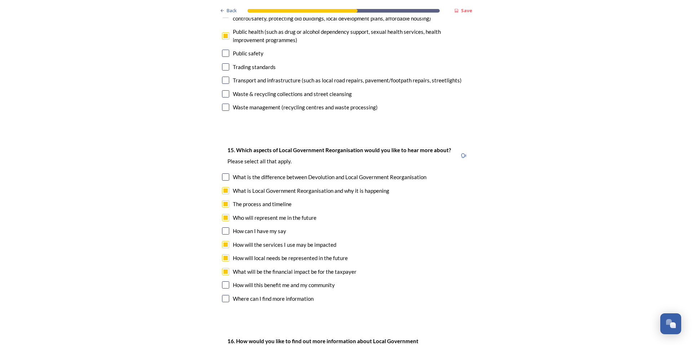
click at [224, 282] on input "checkbox" at bounding box center [225, 285] width 7 height 7
checkbox input "true"
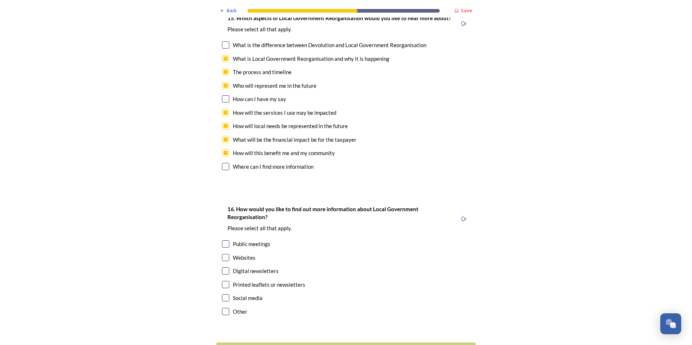
scroll to position [2089, 0]
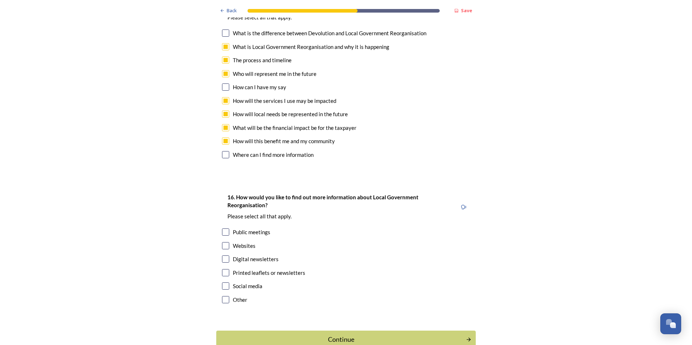
click at [245, 255] on div "Digital newsletters" at bounding box center [256, 259] width 46 height 8
checkbox input "true"
click at [223, 242] on div "Websites" at bounding box center [346, 246] width 248 height 8
checkbox input "true"
click at [235, 228] on div "Public meetings" at bounding box center [251, 232] width 37 height 8
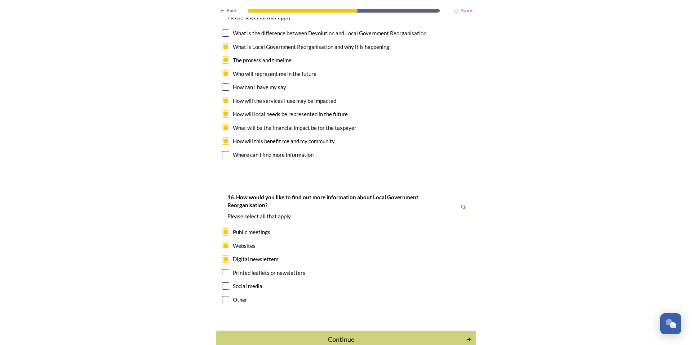
checkbox input "true"
click at [328, 335] on div "Continue" at bounding box center [341, 340] width 244 height 10
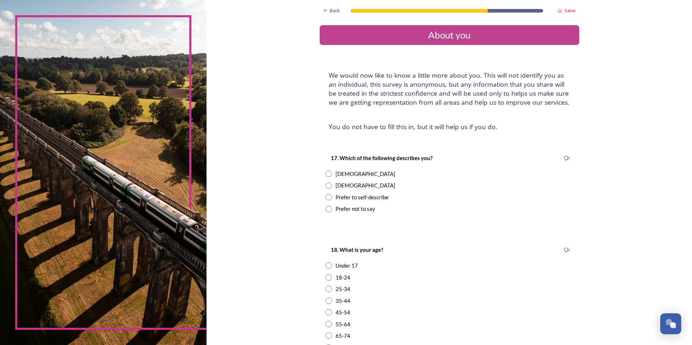
click at [335, 175] on div "Female" at bounding box center [365, 174] width 60 height 8
radio input "true"
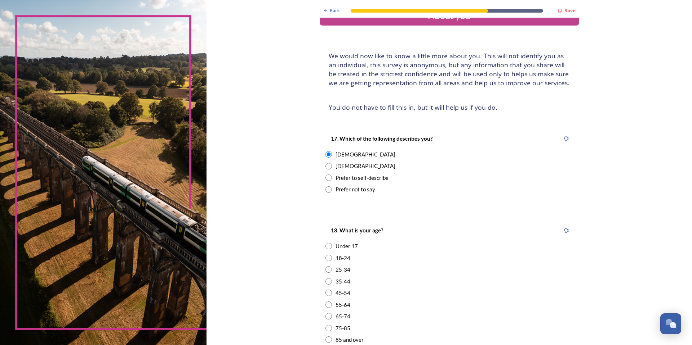
scroll to position [36, 0]
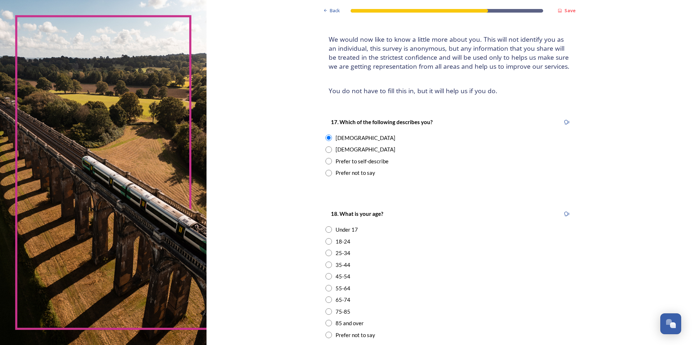
click at [341, 252] on div "25-34" at bounding box center [342, 253] width 15 height 8
radio input "true"
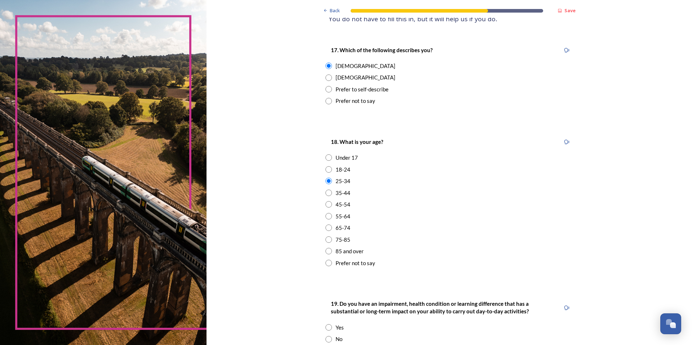
scroll to position [144, 0]
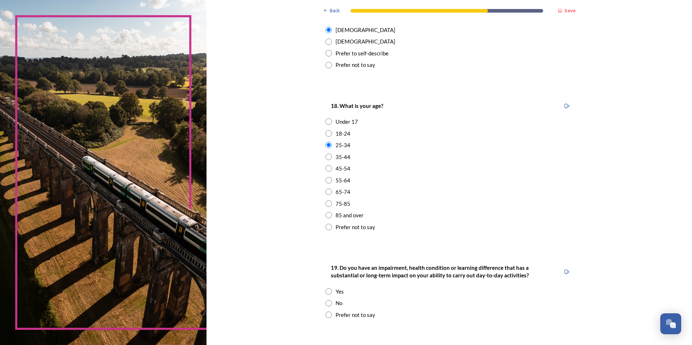
click at [335, 307] on div "No" at bounding box center [338, 303] width 7 height 8
radio input "true"
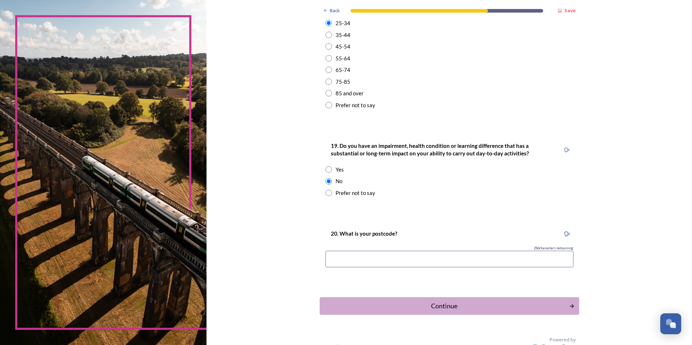
scroll to position [278, 0]
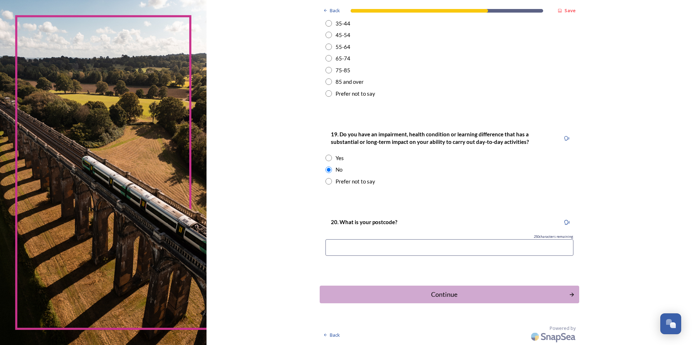
click at [448, 250] on input at bounding box center [449, 248] width 248 height 17
type input "RH13 8"
click at [476, 296] on div "Continue" at bounding box center [444, 295] width 244 height 10
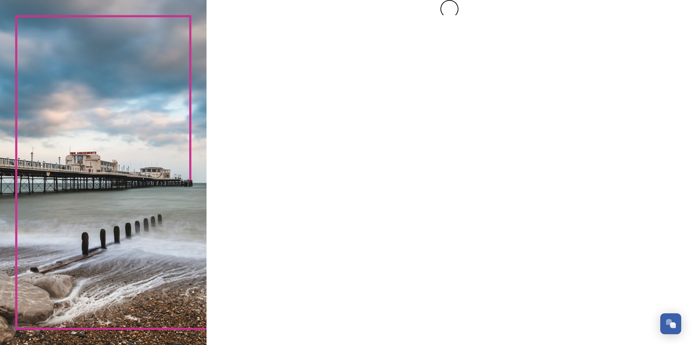
scroll to position [0, 0]
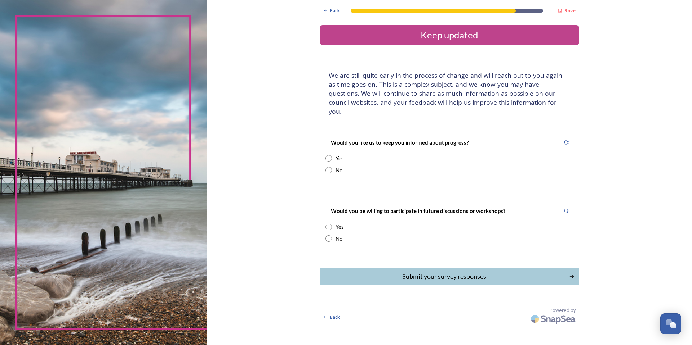
click at [339, 155] on div "Yes" at bounding box center [339, 159] width 8 height 8
radio input "true"
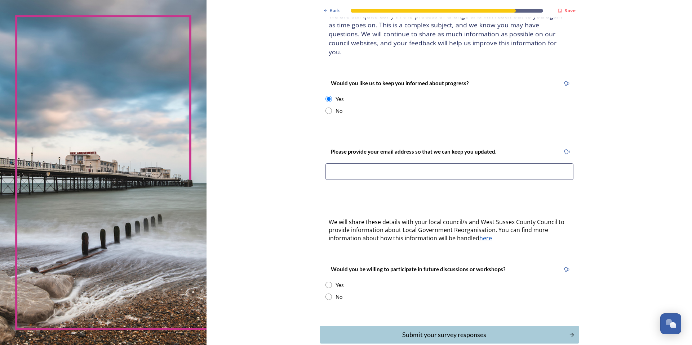
scroll to position [72, 0]
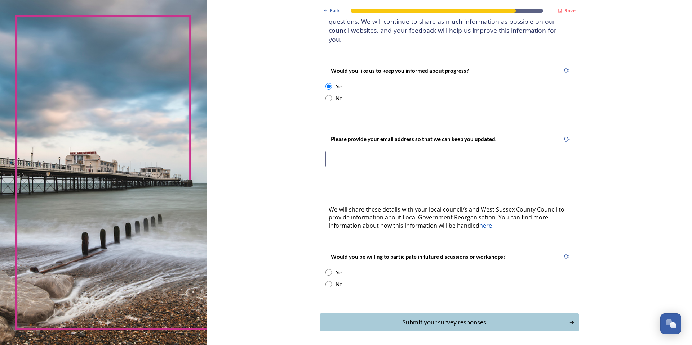
click at [326, 269] on input "radio" at bounding box center [328, 272] width 6 height 6
radio input "true"
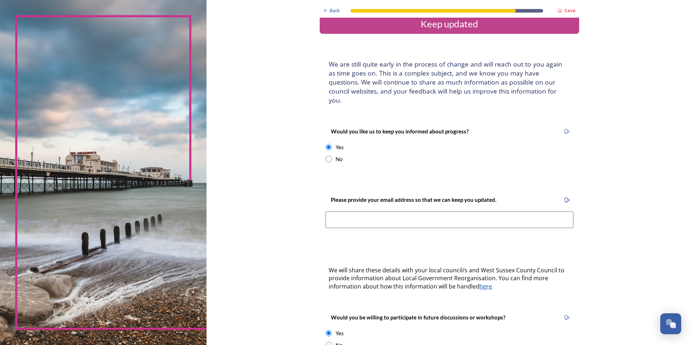
scroll to position [0, 0]
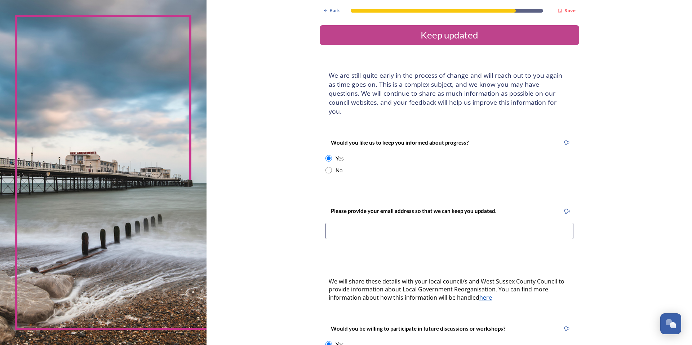
click at [393, 224] on input at bounding box center [449, 231] width 248 height 17
drag, startPoint x: 393, startPoint y: 224, endPoint x: 267, endPoint y: 216, distance: 126.7
click at [267, 216] on div "Back Save Keep updated We are still quite early in the process of change and wi…" at bounding box center [448, 285] width 485 height 571
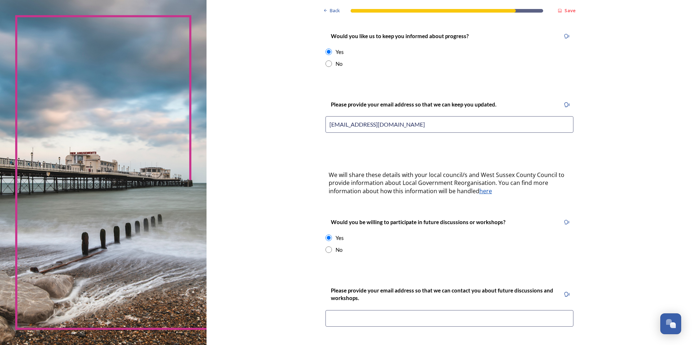
scroll to position [108, 0]
type input "snapper94@live.co.uk"
click at [383, 309] on input at bounding box center [449, 317] width 248 height 17
paste input "snapper94@live.co.uk"
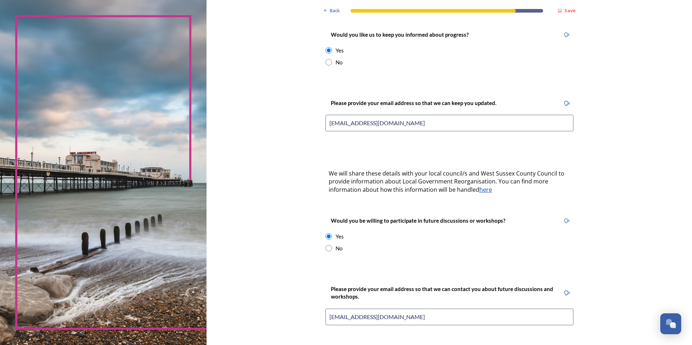
scroll to position [216, 0]
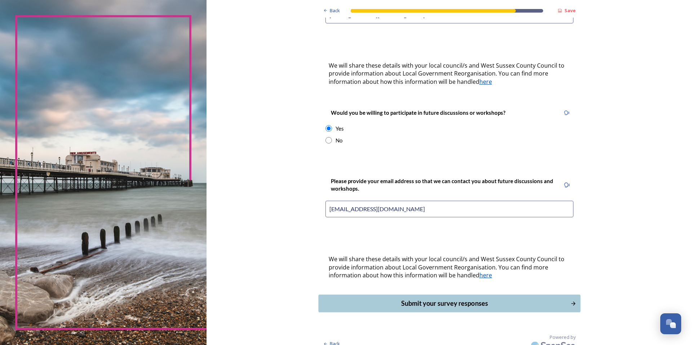
type input "snapper94@live.co.uk"
click at [410, 299] on div "Submit your survey responses" at bounding box center [444, 304] width 244 height 10
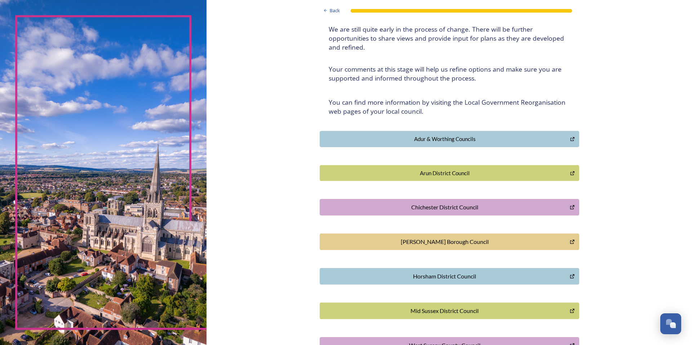
scroll to position [72, 0]
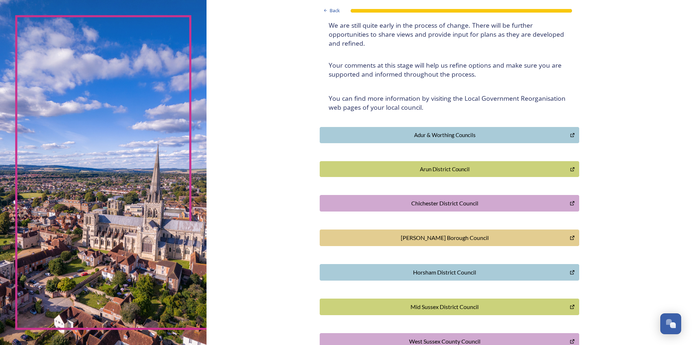
click at [448, 275] on div "Horsham District Council" at bounding box center [444, 272] width 242 height 9
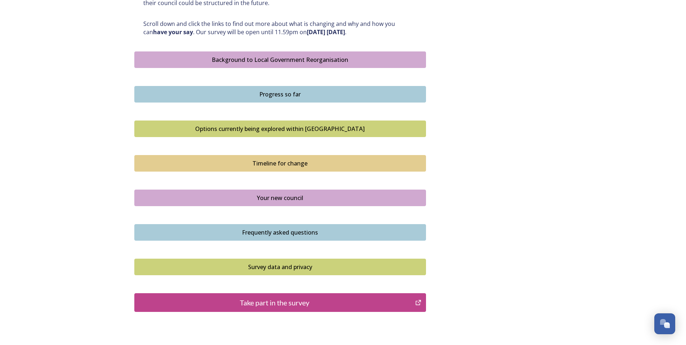
scroll to position [396, 0]
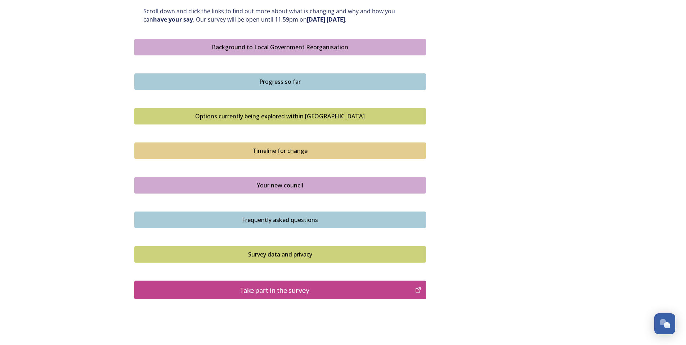
click at [290, 294] on div "Take part in the survey" at bounding box center [274, 290] width 273 height 11
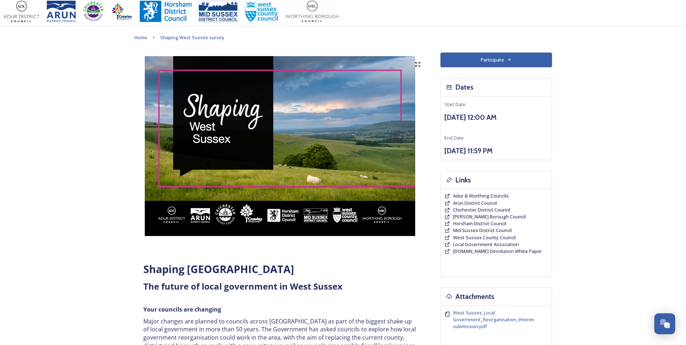
scroll to position [0, 0]
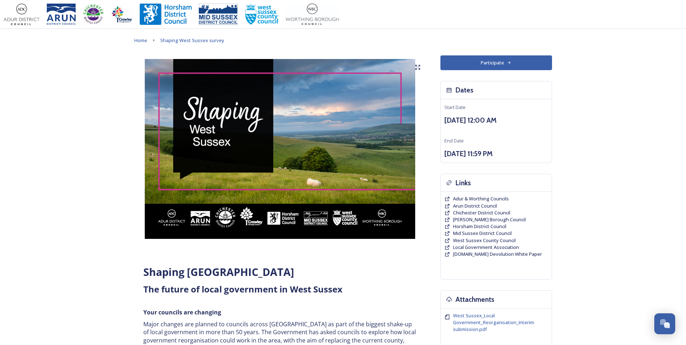
click at [507, 64] on icon at bounding box center [509, 63] width 5 height 5
